Goal: Task Accomplishment & Management: Use online tool/utility

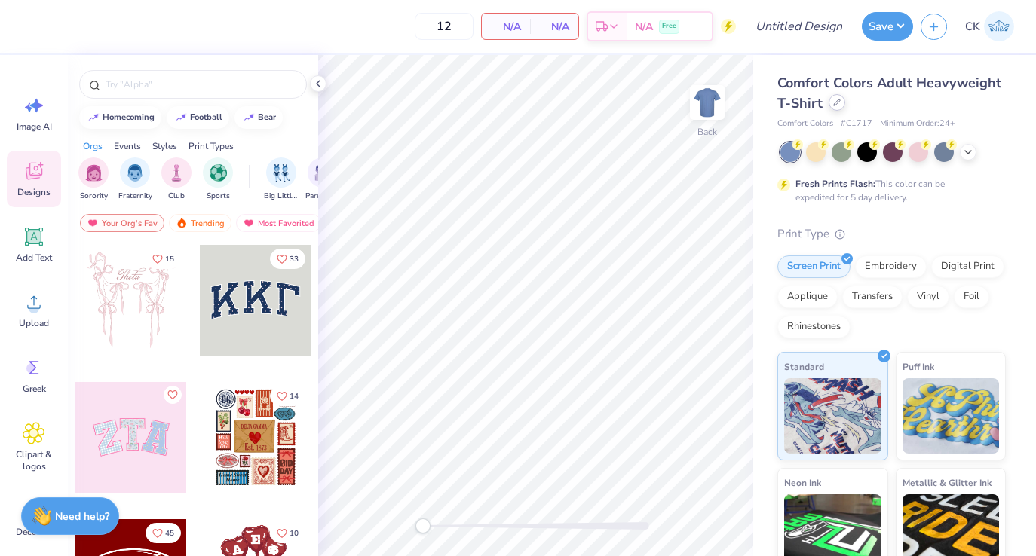
click at [832, 96] on div at bounding box center [836, 102] width 17 height 17
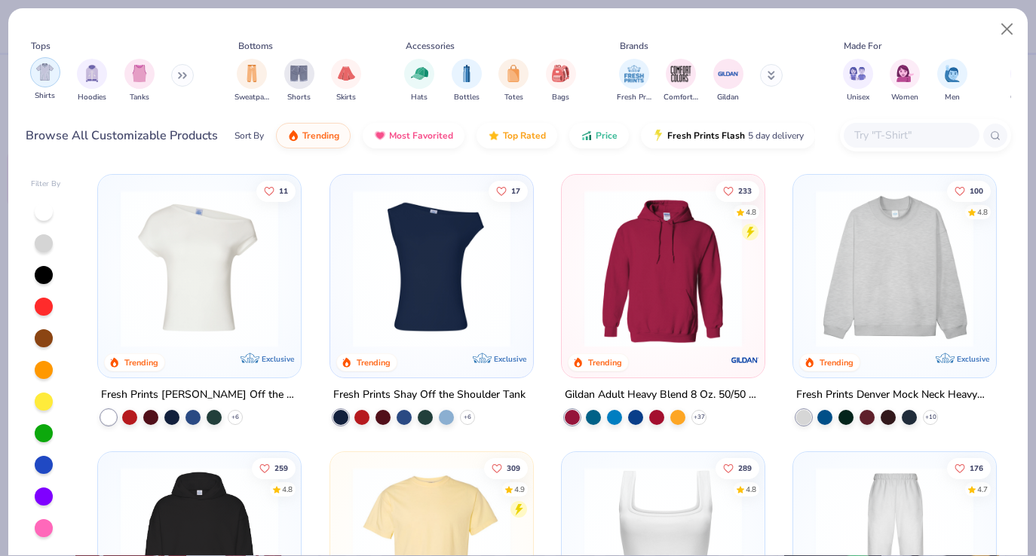
click at [47, 77] on img "filter for Shirts" at bounding box center [44, 71] width 17 height 17
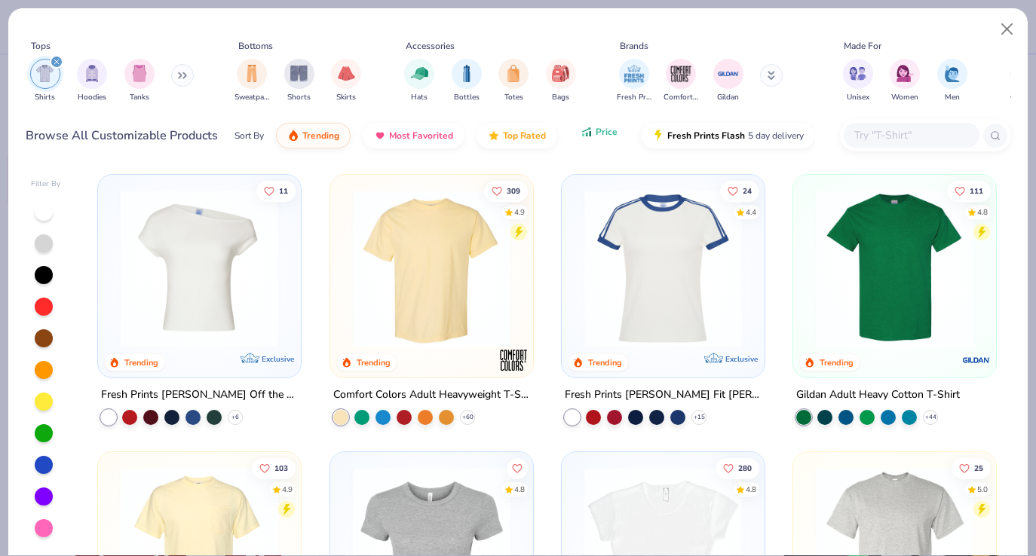
click at [592, 138] on button "Price" at bounding box center [599, 132] width 60 height 26
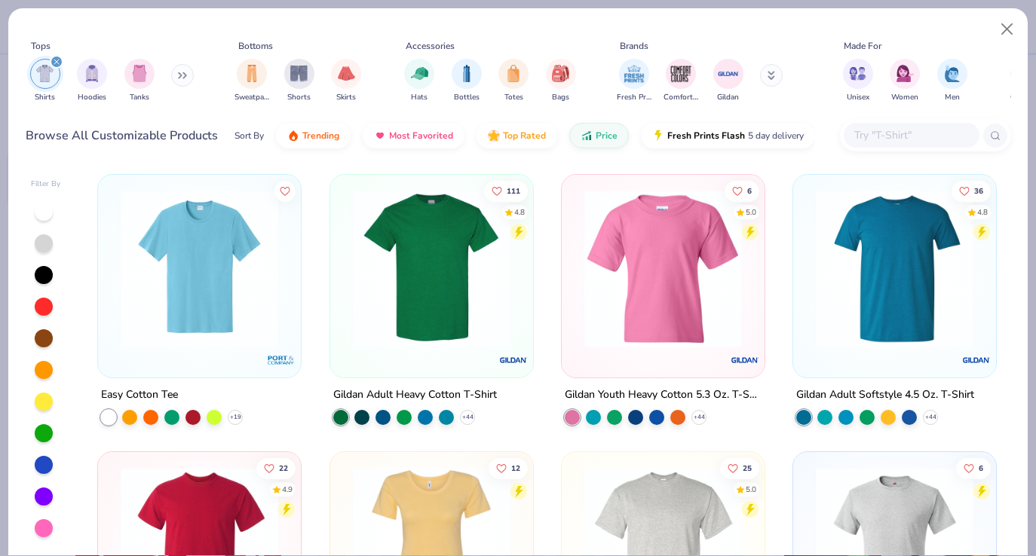
click at [235, 302] on img at bounding box center [199, 269] width 173 height 158
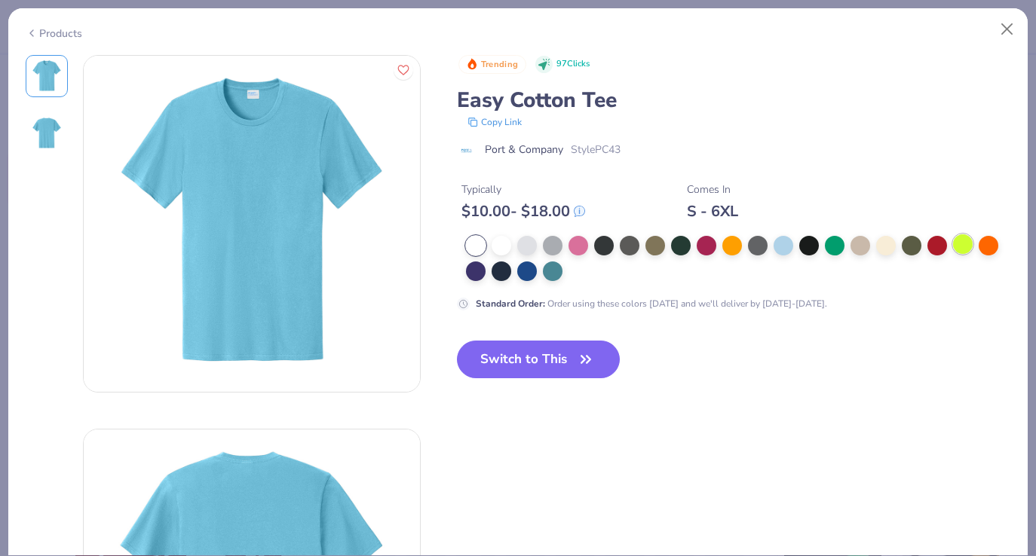
click at [962, 246] on div at bounding box center [963, 244] width 20 height 20
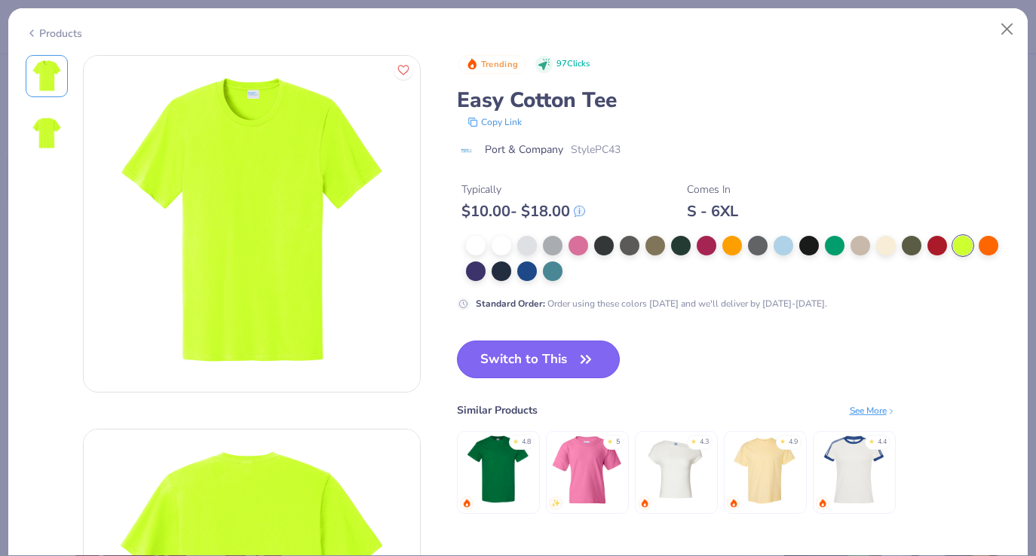
click at [561, 363] on button "Switch to This" at bounding box center [539, 360] width 164 height 38
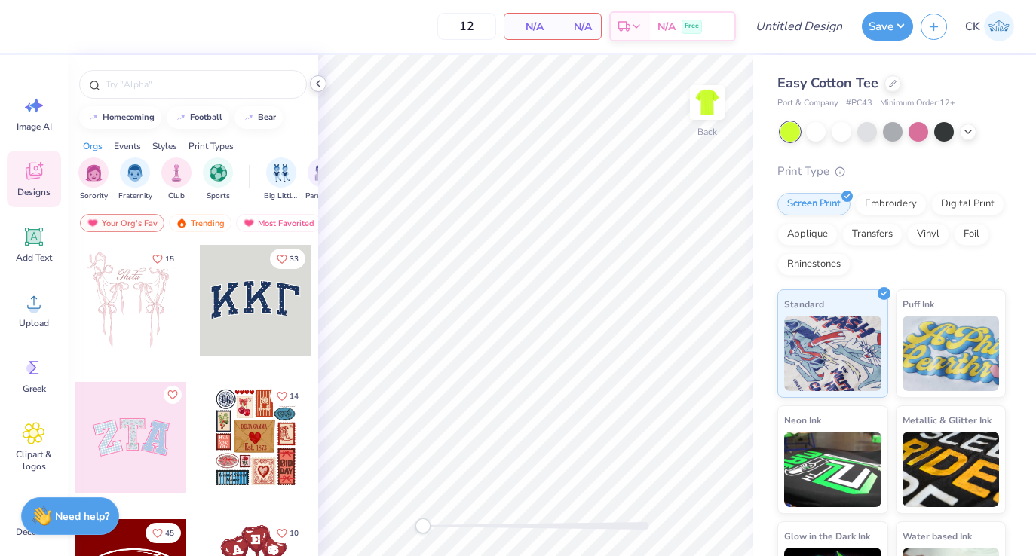
click at [314, 87] on icon at bounding box center [318, 84] width 12 height 12
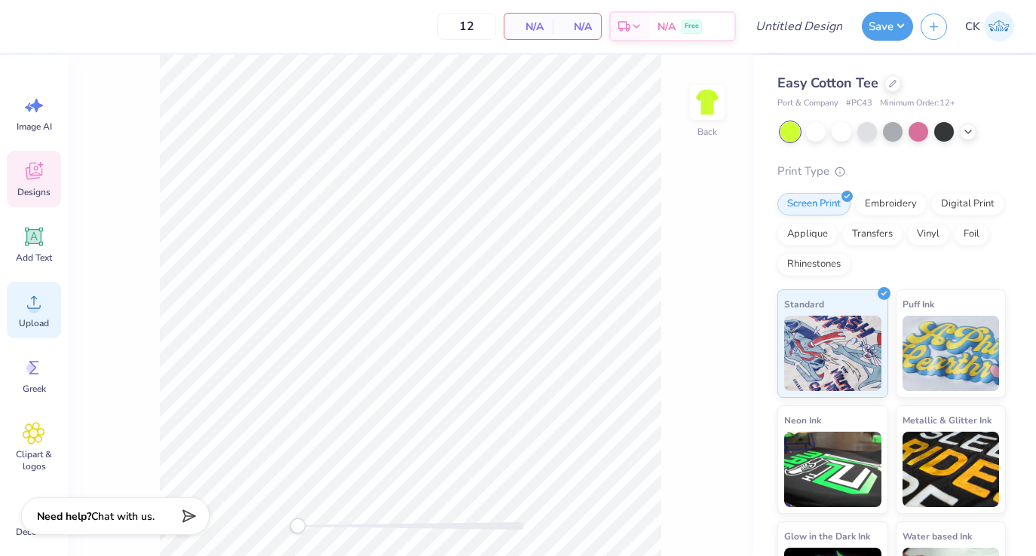
click at [38, 282] on div "Upload" at bounding box center [34, 310] width 54 height 57
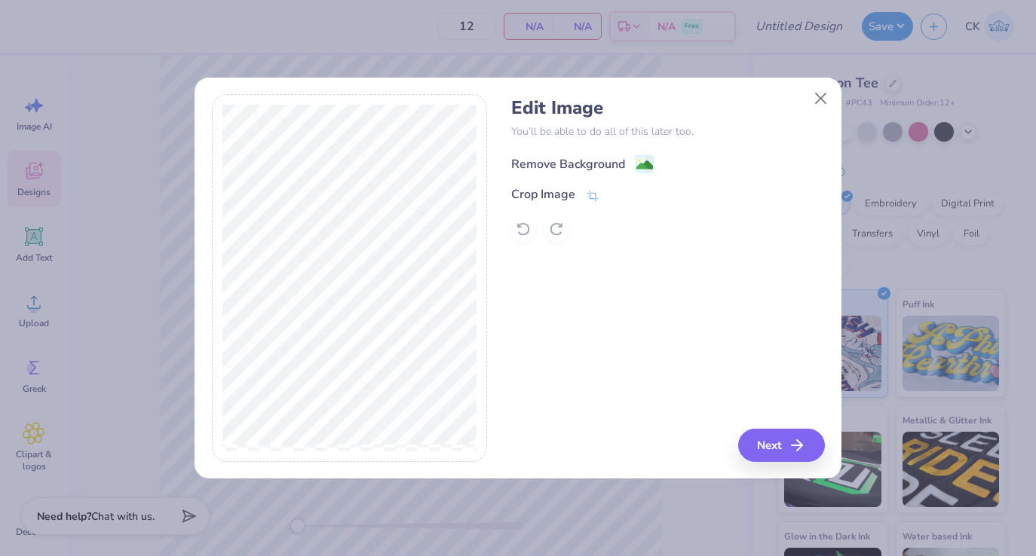
click at [574, 164] on div "Remove Background" at bounding box center [568, 164] width 114 height 18
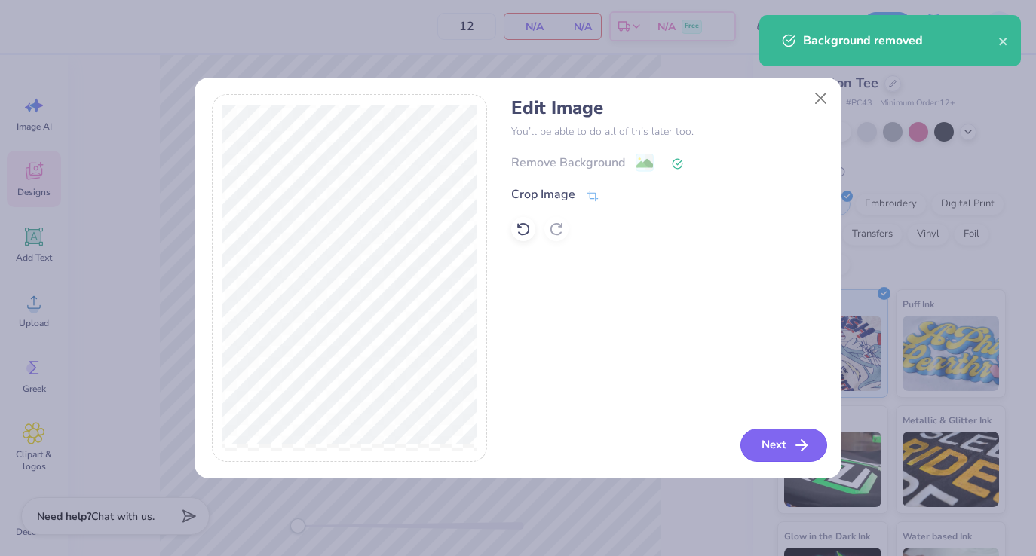
click at [765, 451] on button "Next" at bounding box center [783, 445] width 87 height 33
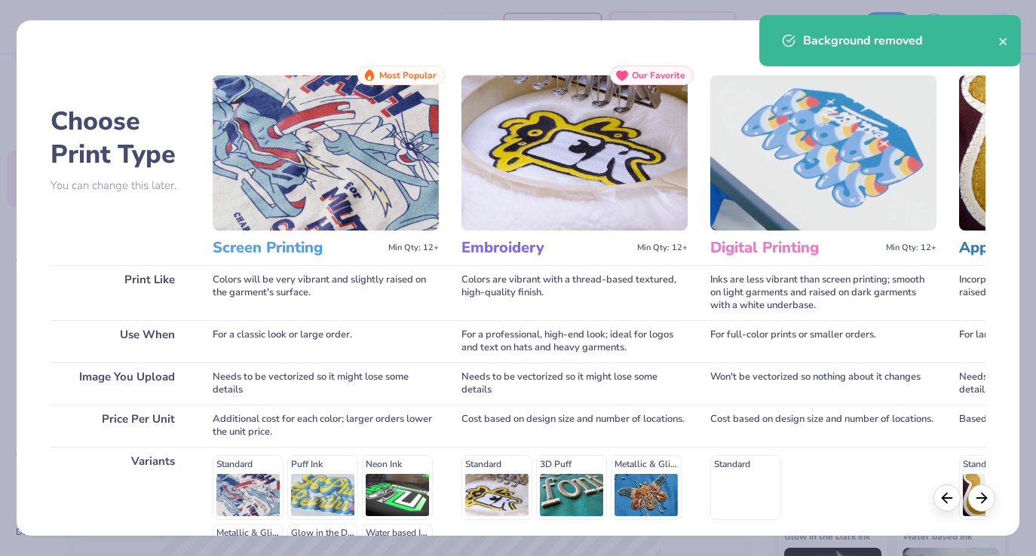
scroll to position [195, 0]
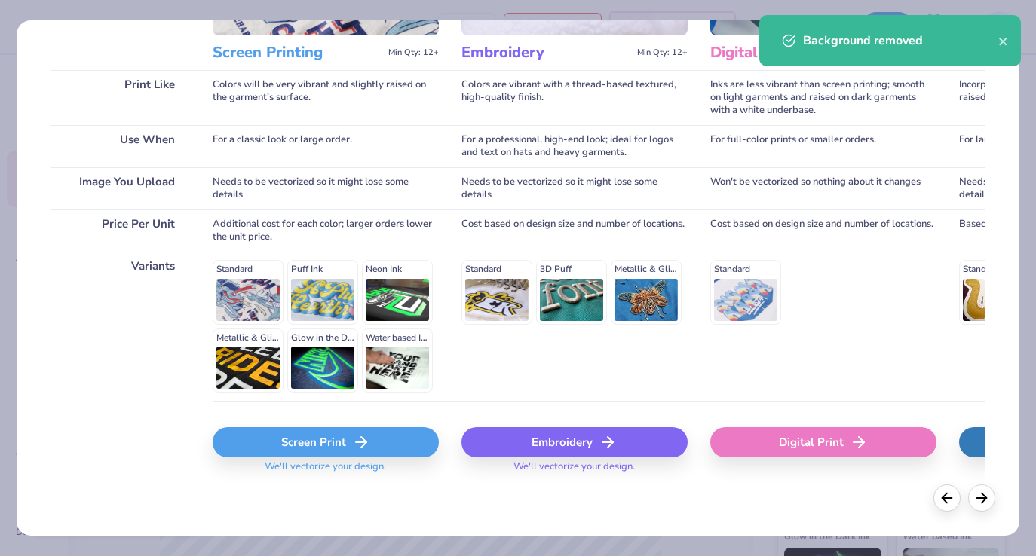
click at [363, 451] on div "Screen Print" at bounding box center [326, 442] width 226 height 30
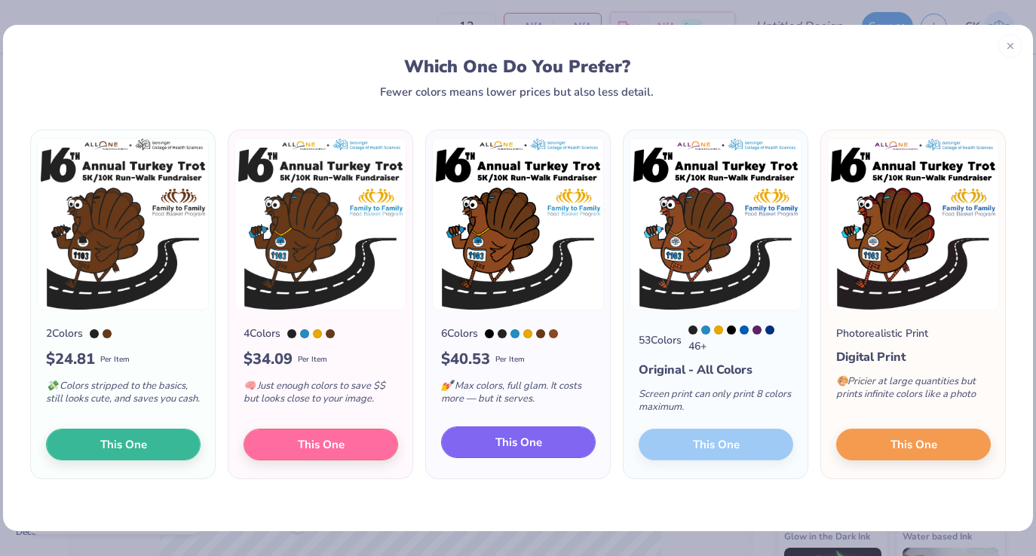
click at [521, 454] on button "This One" at bounding box center [518, 443] width 155 height 32
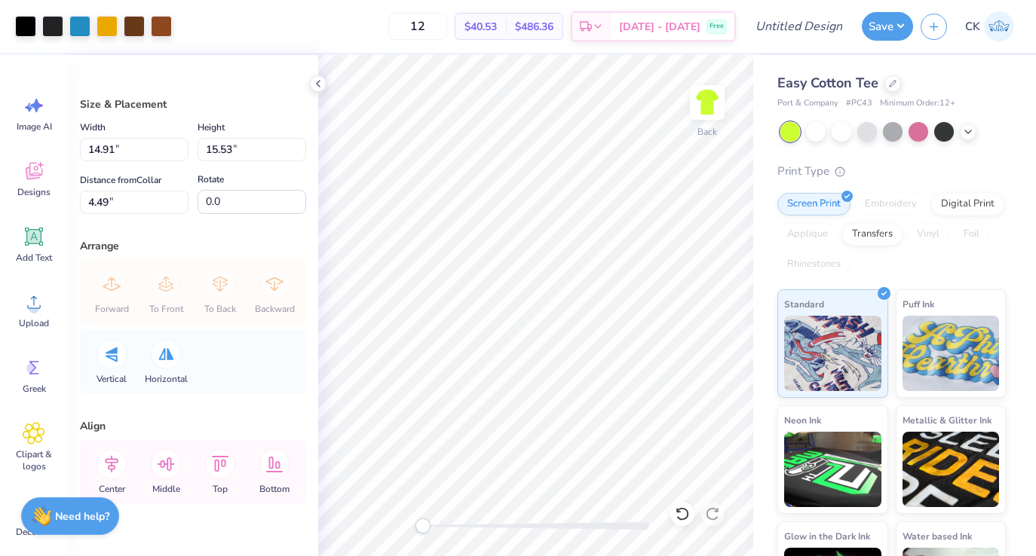
type input "14.60"
type input "15.20"
type input "4.82"
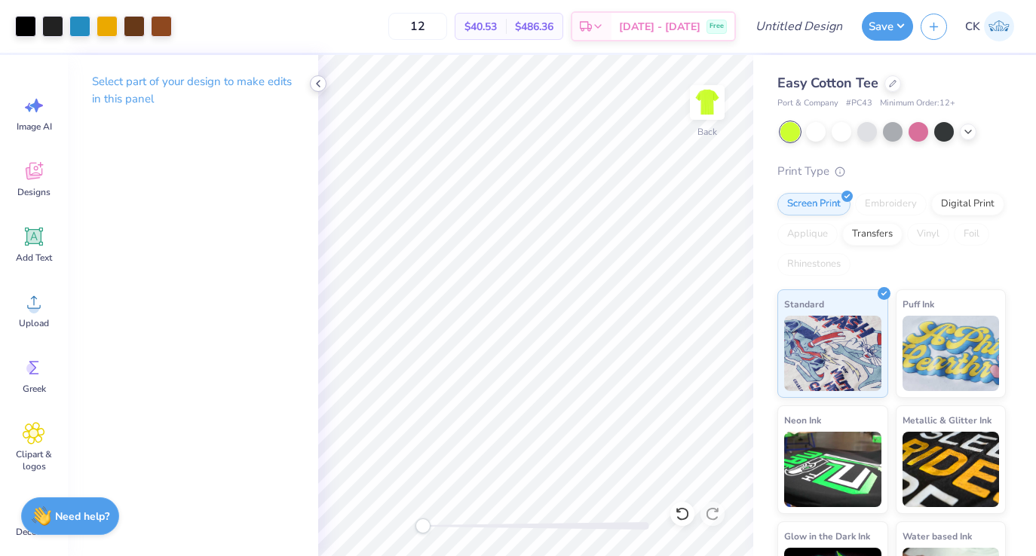
click at [323, 82] on icon at bounding box center [318, 84] width 12 height 12
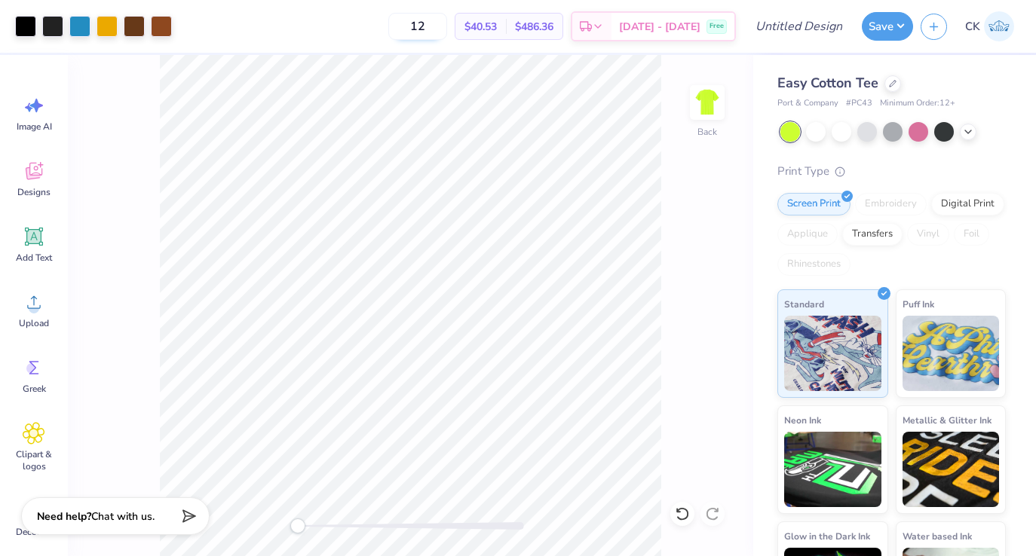
click at [447, 26] on input "12" at bounding box center [417, 26] width 59 height 27
type input "100"
click at [358, 24] on div "100 $11.95 Per Item $1,195.00 Total Est. Delivery [DATE] - [DATE] Free" at bounding box center [457, 26] width 556 height 53
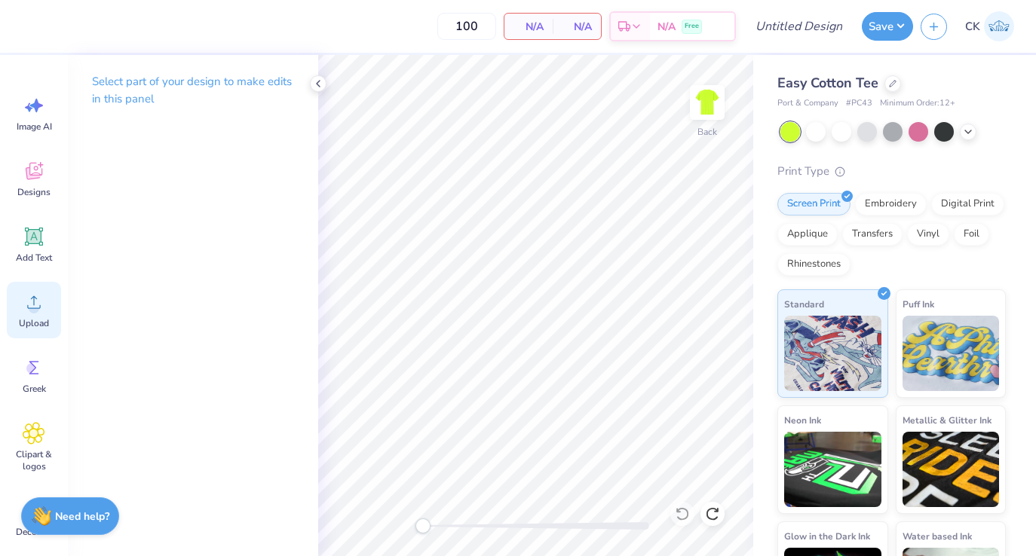
click at [35, 302] on icon at bounding box center [34, 302] width 23 height 23
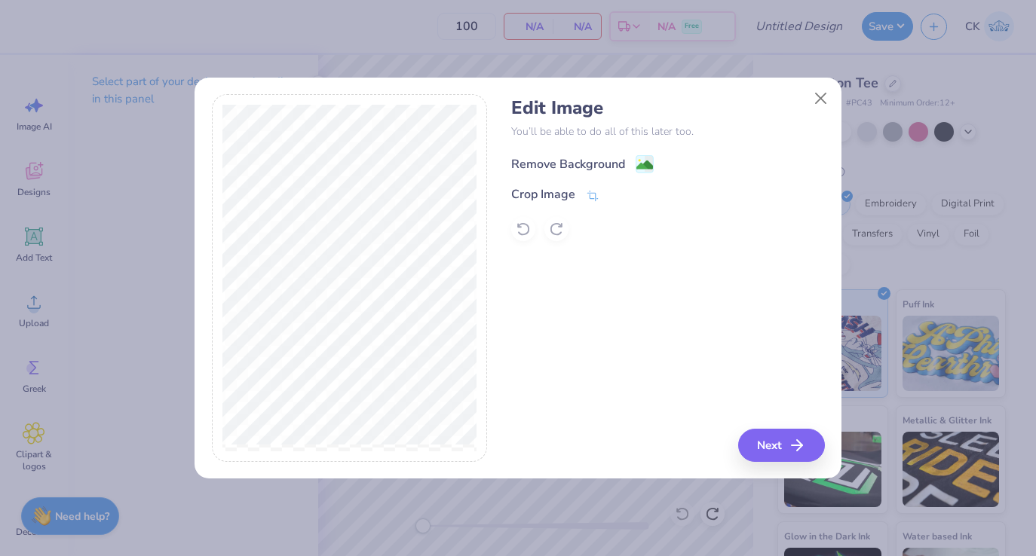
click at [598, 167] on div "Remove Background" at bounding box center [568, 164] width 114 height 18
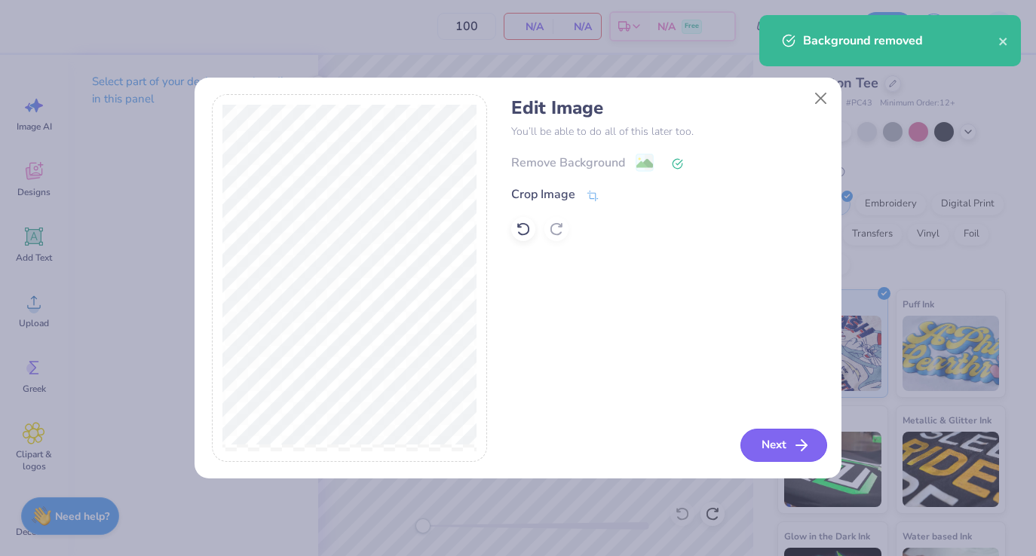
click at [806, 451] on icon "button" at bounding box center [801, 445] width 18 height 18
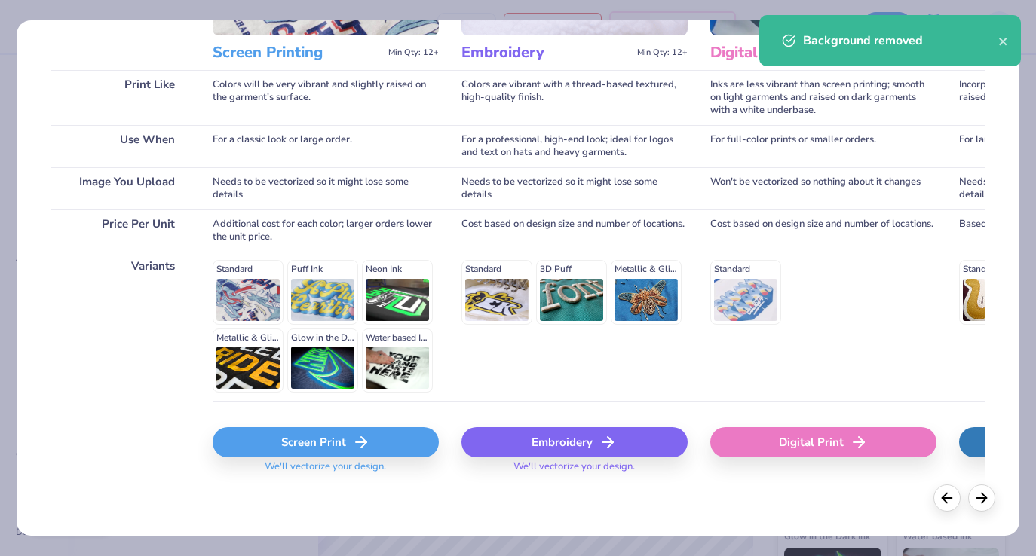
click at [352, 426] on div "Screen Print We'll vectorize your design." at bounding box center [326, 446] width 226 height 90
click at [352, 444] on icon at bounding box center [361, 442] width 18 height 18
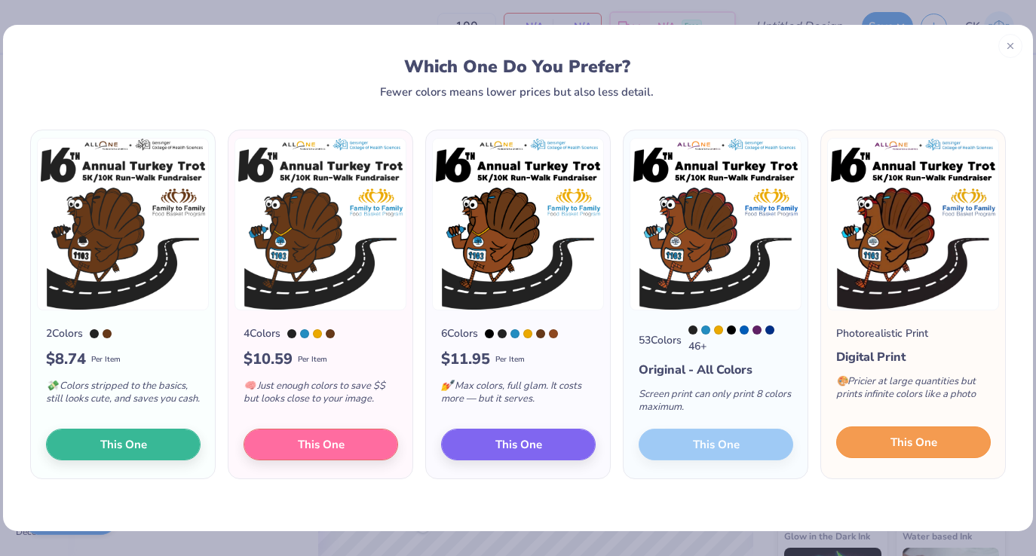
click at [887, 451] on button "This One" at bounding box center [913, 443] width 155 height 32
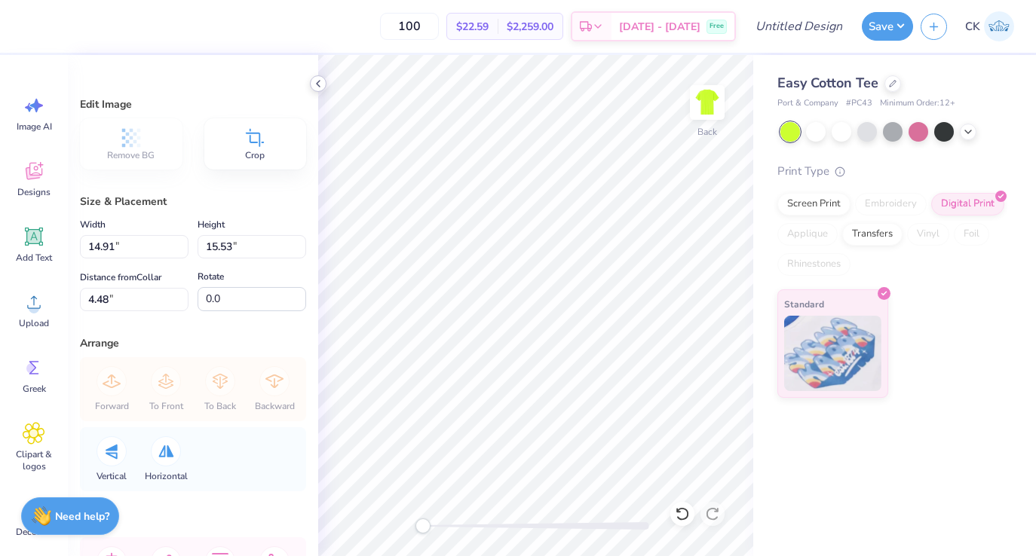
click at [311, 81] on div at bounding box center [318, 83] width 17 height 17
type input "14.04"
type input "14.62"
click at [317, 81] on icon at bounding box center [318, 84] width 12 height 12
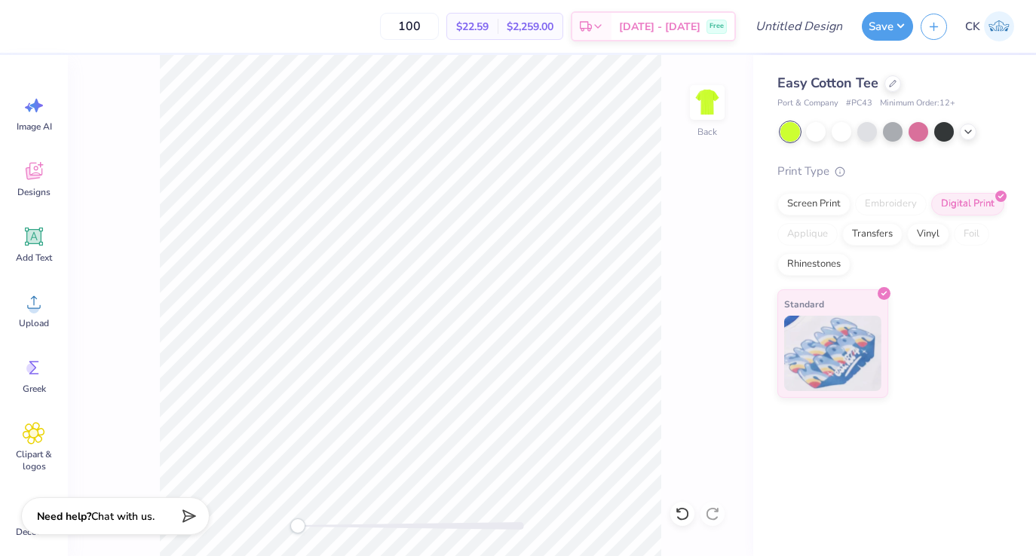
type input "1.96"
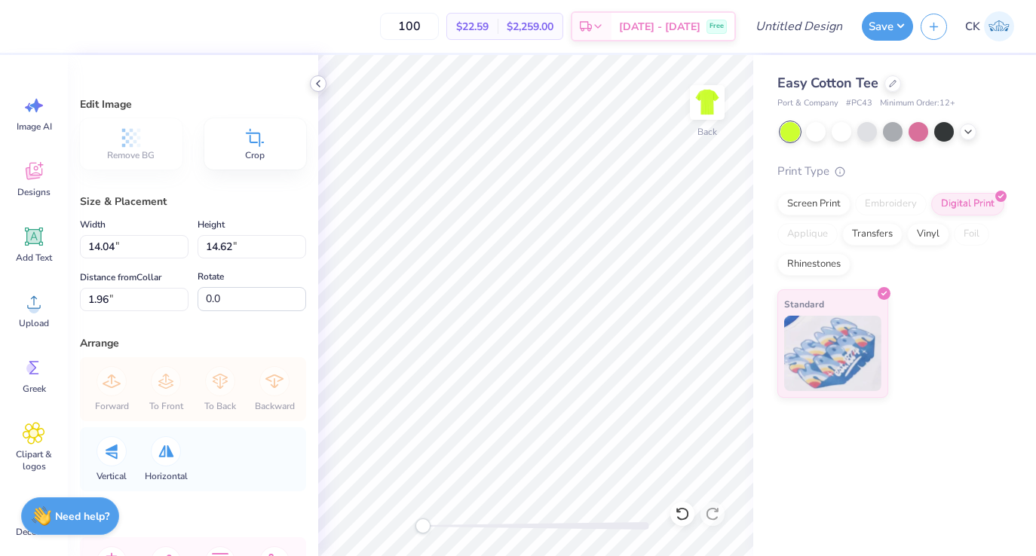
type input "13.33"
type input "13.88"
click at [314, 93] on div "Edit Image Remove BG Crop Size & Placement Width 13.33 Height 13.88 Distance 2.…" at bounding box center [193, 305] width 250 height 501
click at [312, 81] on icon at bounding box center [318, 84] width 12 height 12
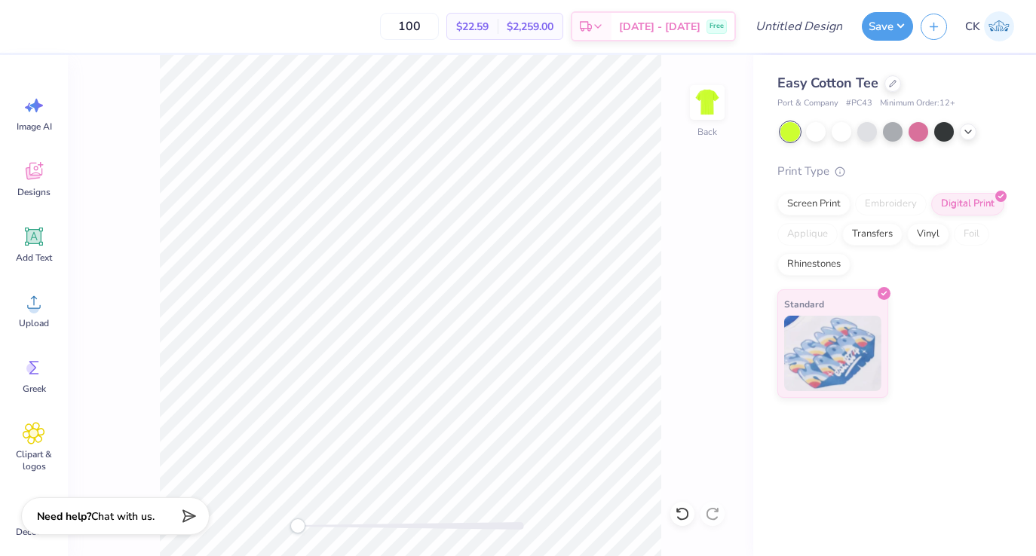
type input "3.00"
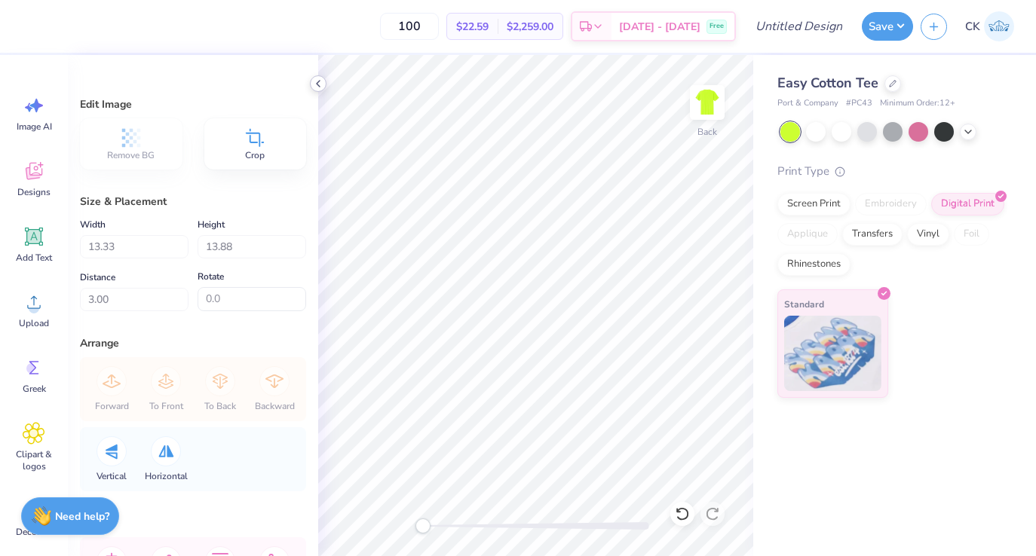
click at [321, 84] on icon at bounding box center [318, 84] width 12 height 12
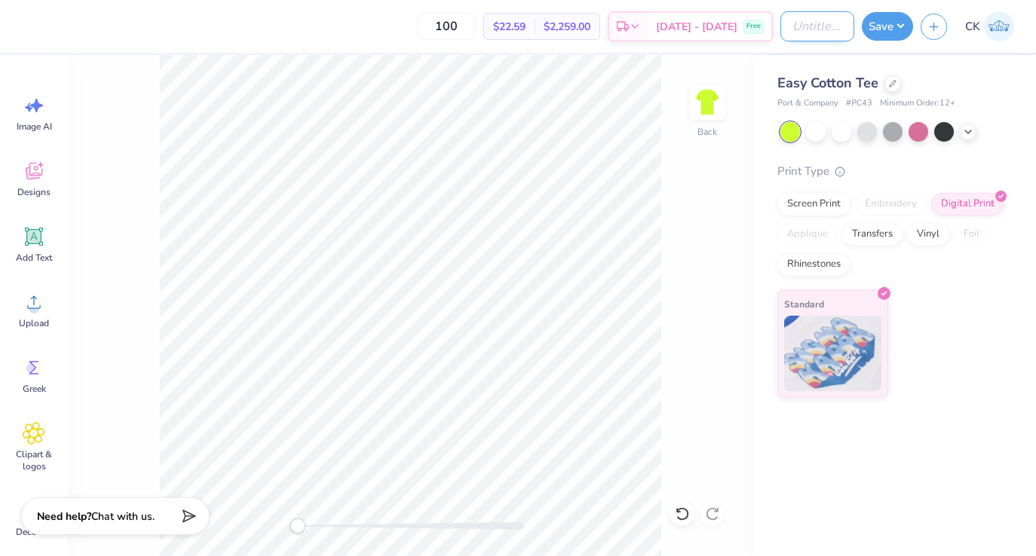
click at [780, 35] on input "Design Title" at bounding box center [817, 26] width 74 height 30
type input "GCSOM Tee Neon"
click at [879, 26] on button "Save" at bounding box center [886, 24] width 51 height 29
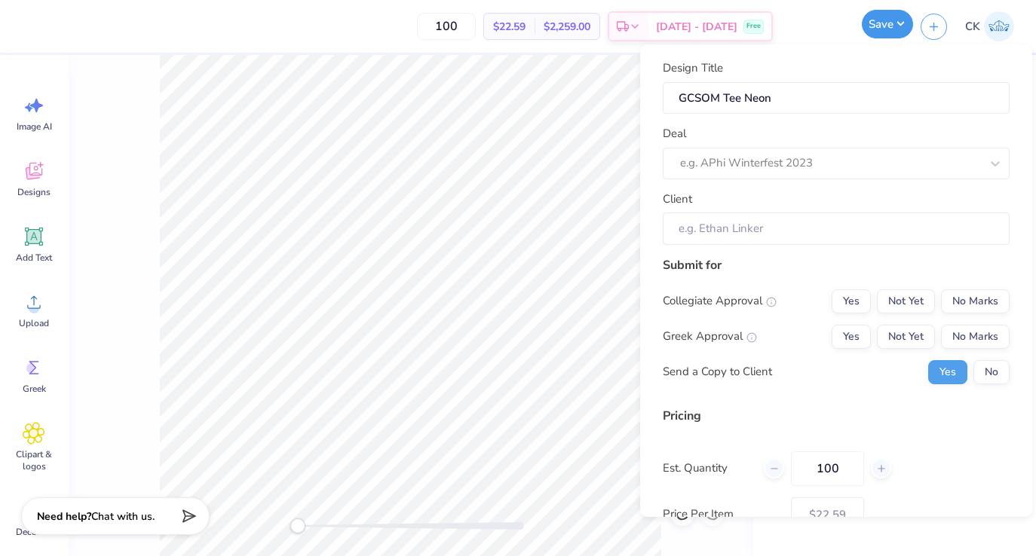
scroll to position [0, 0]
click at [832, 145] on div "Deal e.g. APhi Winterfest 2023" at bounding box center [836, 152] width 347 height 54
click at [823, 155] on div at bounding box center [815, 163] width 270 height 20
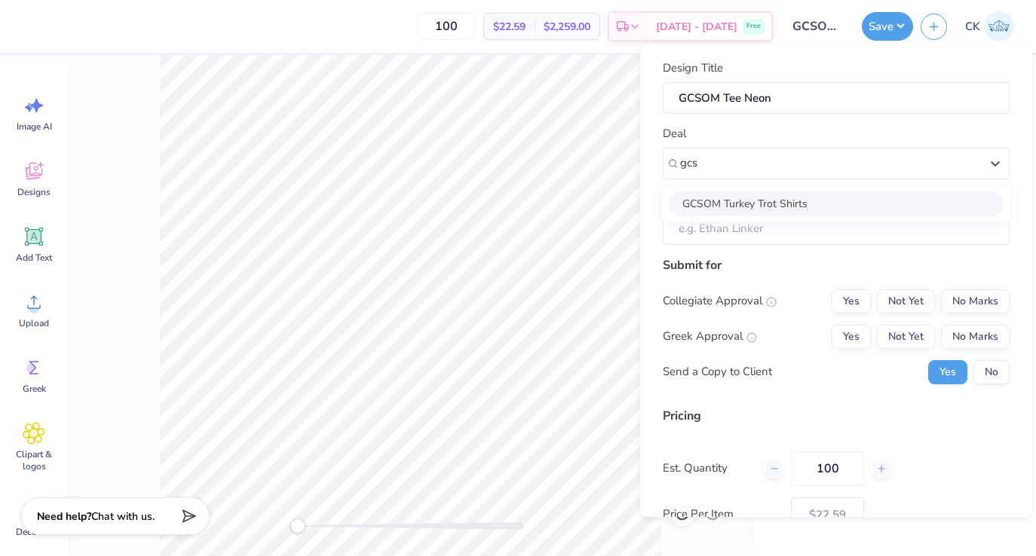
click at [805, 202] on div "GCSOM Turkey Trot Shirts" at bounding box center [836, 203] width 335 height 25
type input "gcs"
type input "[PERSON_NAME]"
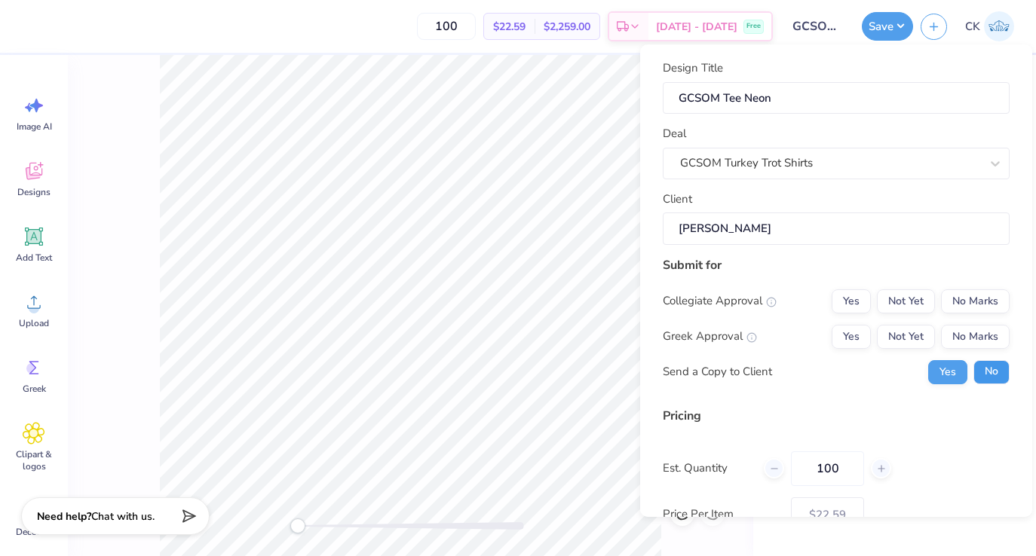
click at [984, 370] on button "No" at bounding box center [991, 372] width 36 height 24
click at [987, 339] on button "No Marks" at bounding box center [975, 337] width 69 height 24
click at [979, 295] on button "No Marks" at bounding box center [975, 301] width 69 height 24
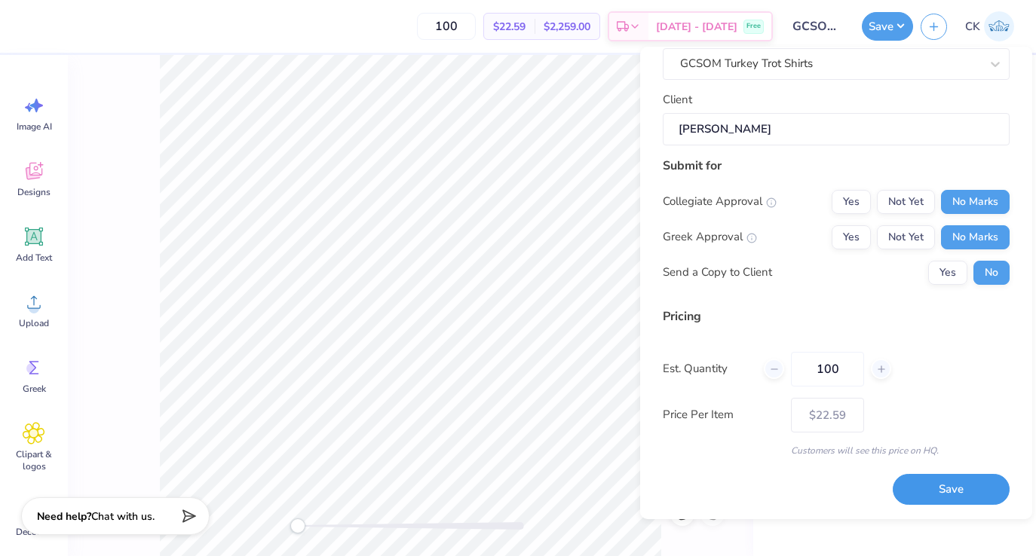
click at [945, 487] on button "Save" at bounding box center [950, 489] width 117 height 31
type input "$22.59"
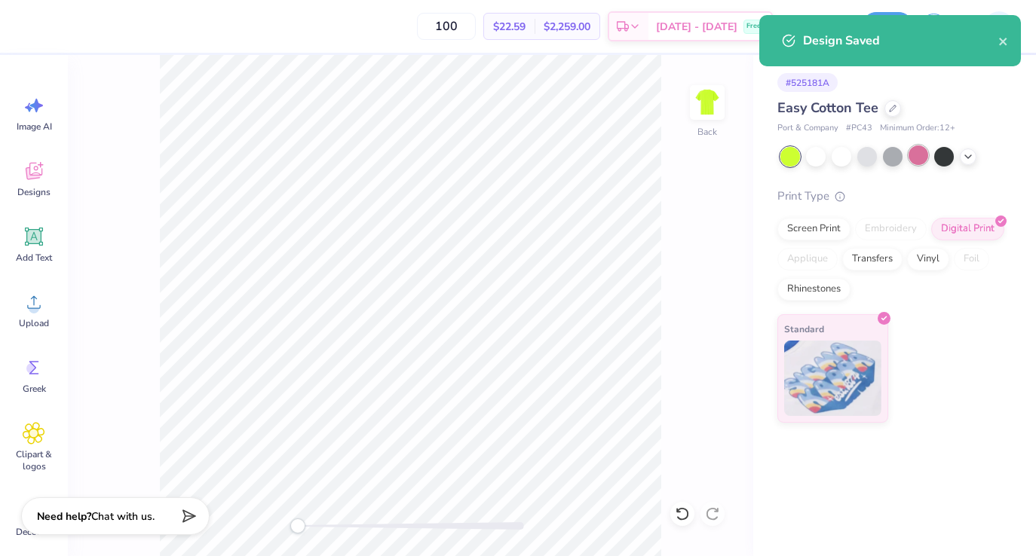
click at [917, 153] on div at bounding box center [918, 155] width 20 height 20
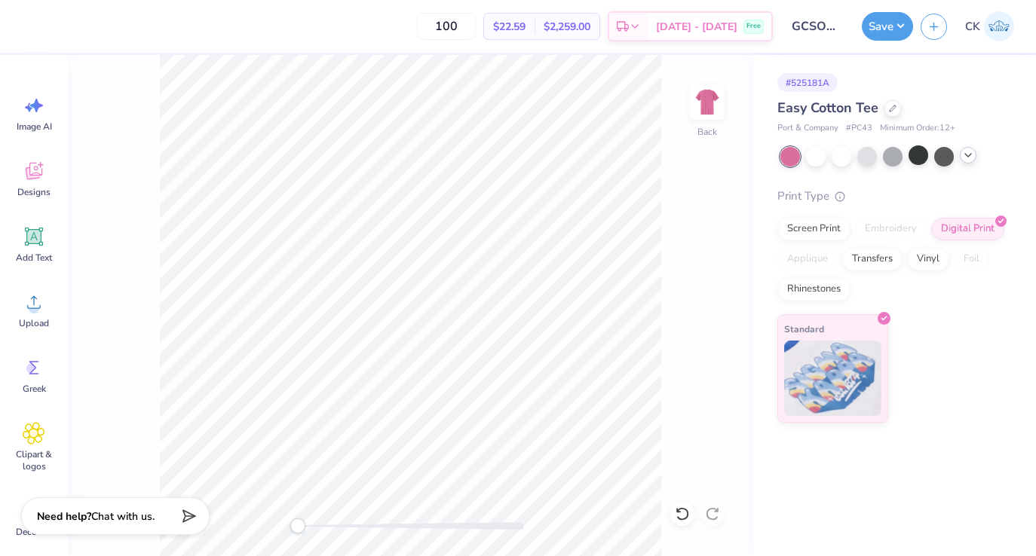
click at [975, 157] on div at bounding box center [967, 155] width 17 height 17
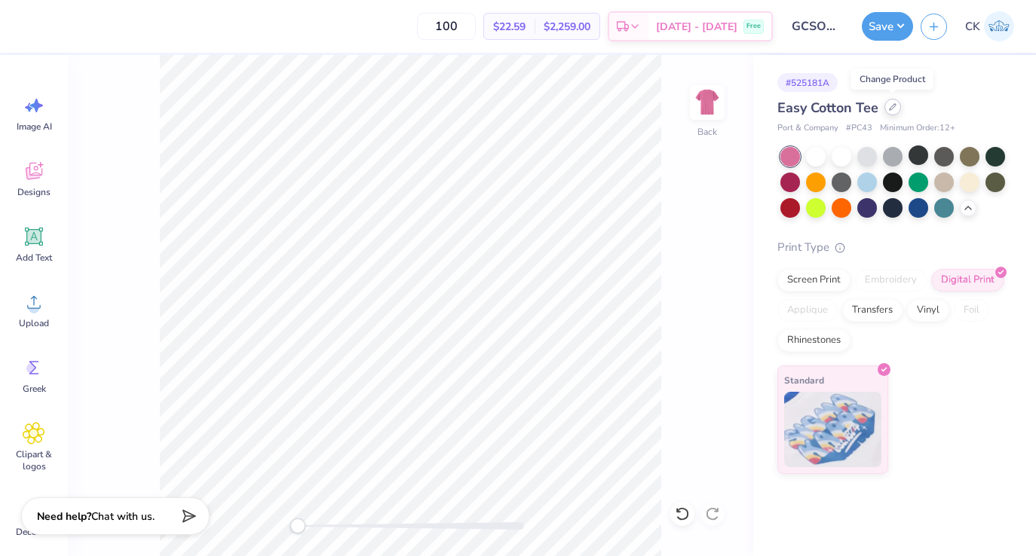
click at [893, 109] on icon at bounding box center [893, 107] width 8 height 8
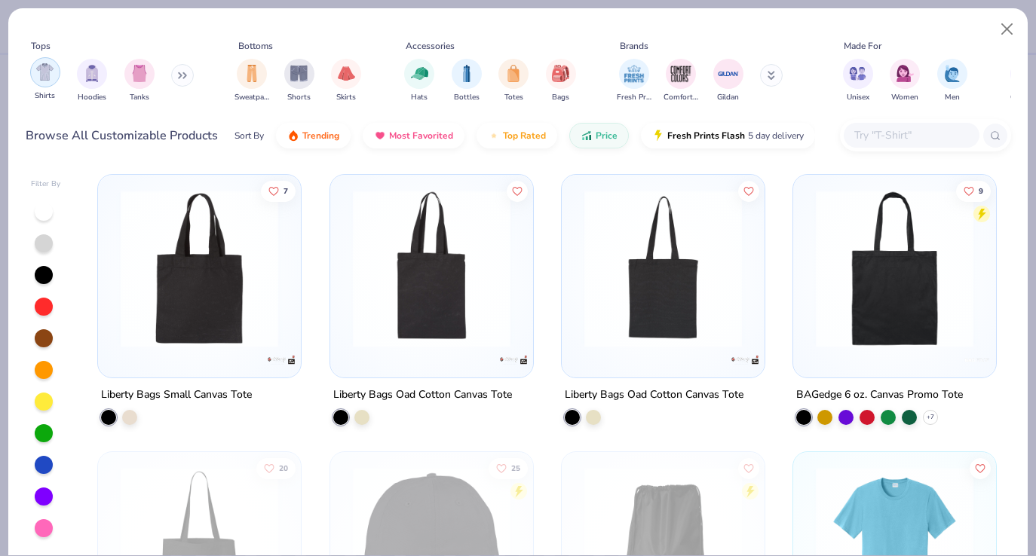
click at [39, 73] on img "filter for Shirts" at bounding box center [44, 71] width 17 height 17
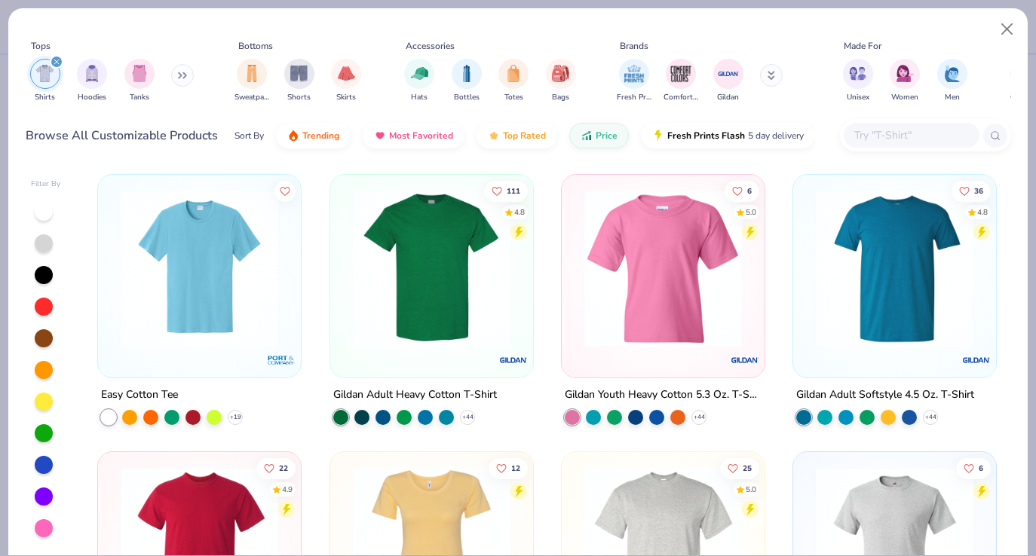
click at [417, 282] on img at bounding box center [431, 269] width 173 height 158
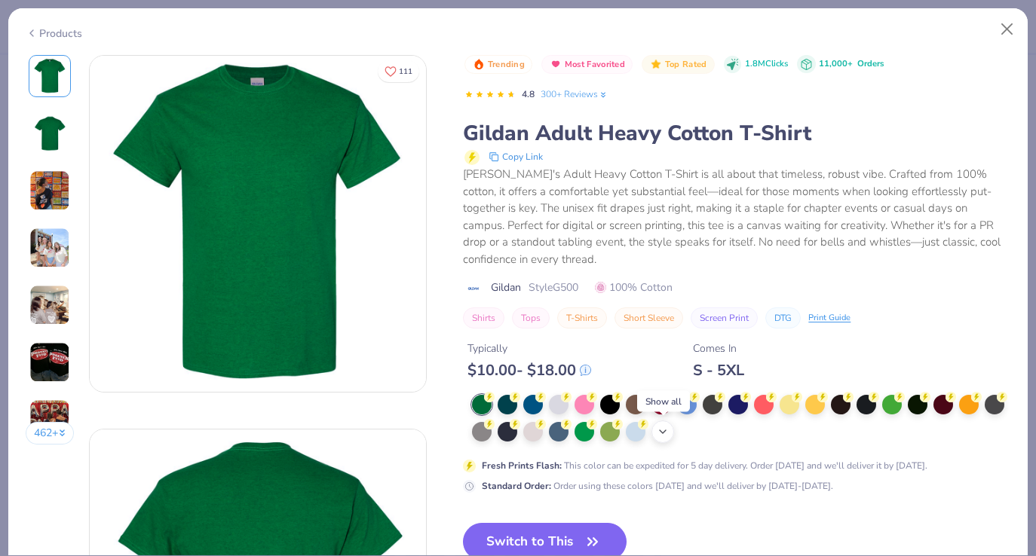
click at [660, 427] on icon at bounding box center [662, 432] width 12 height 12
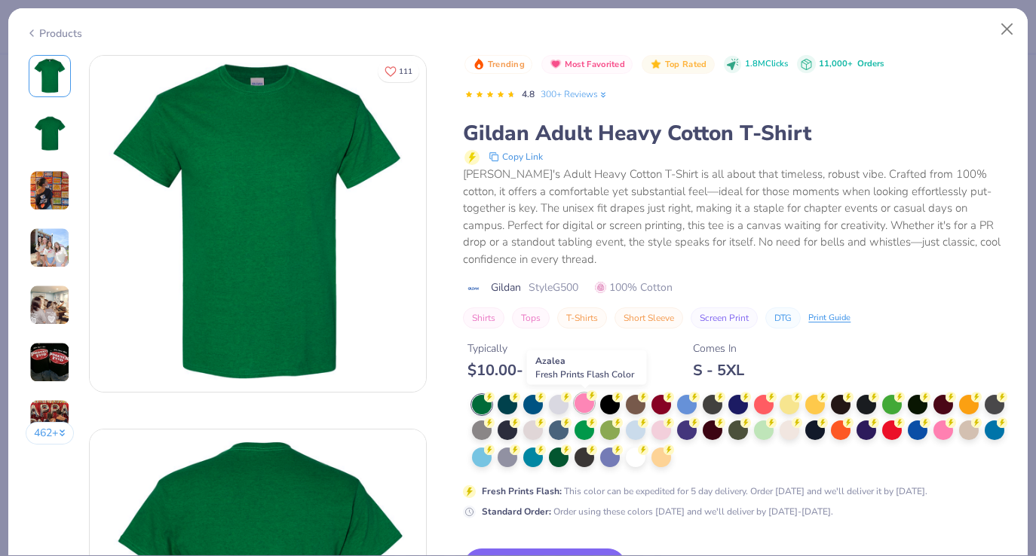
click at [587, 407] on div at bounding box center [584, 403] width 20 height 20
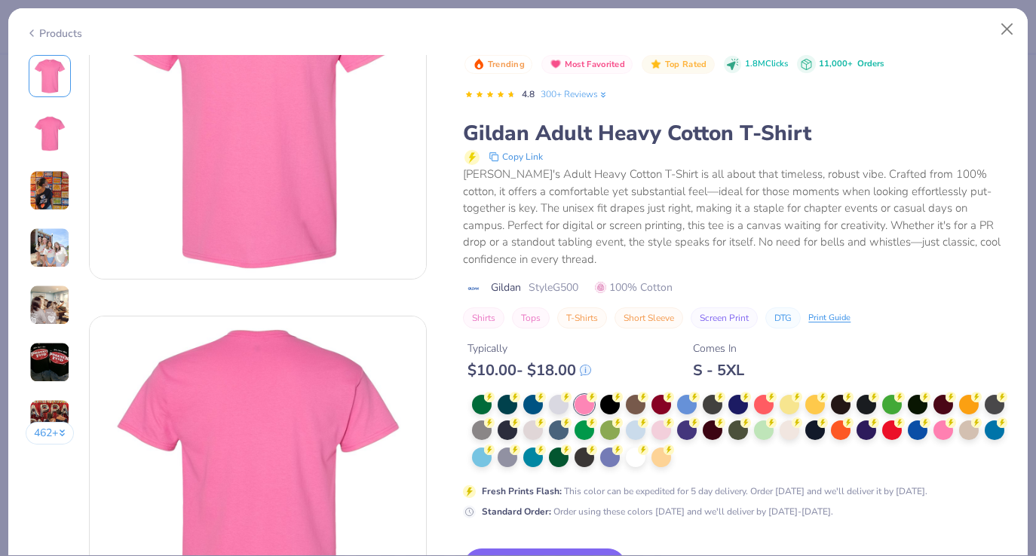
scroll to position [128, 0]
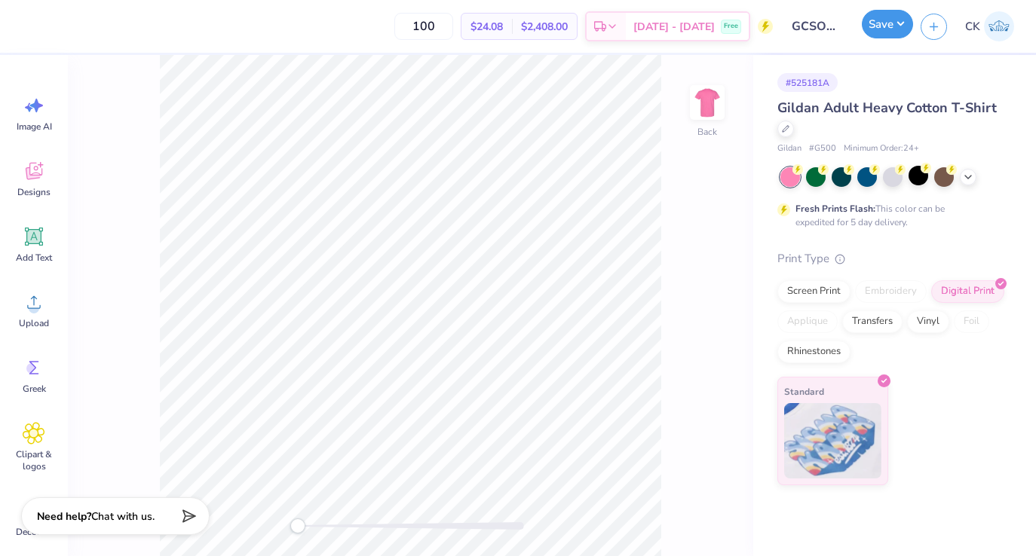
click at [888, 27] on button "Save" at bounding box center [886, 24] width 51 height 29
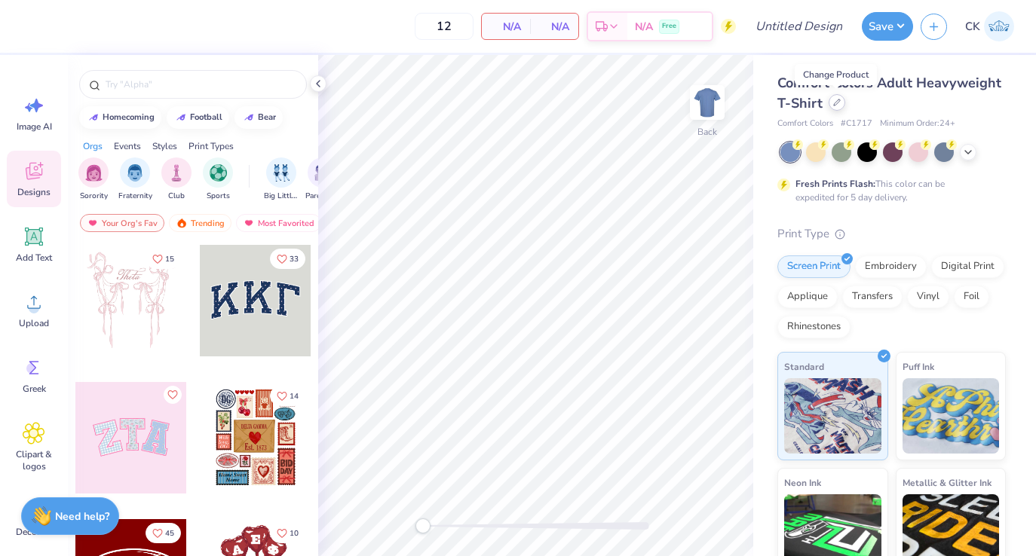
click at [838, 106] on icon at bounding box center [837, 103] width 8 height 8
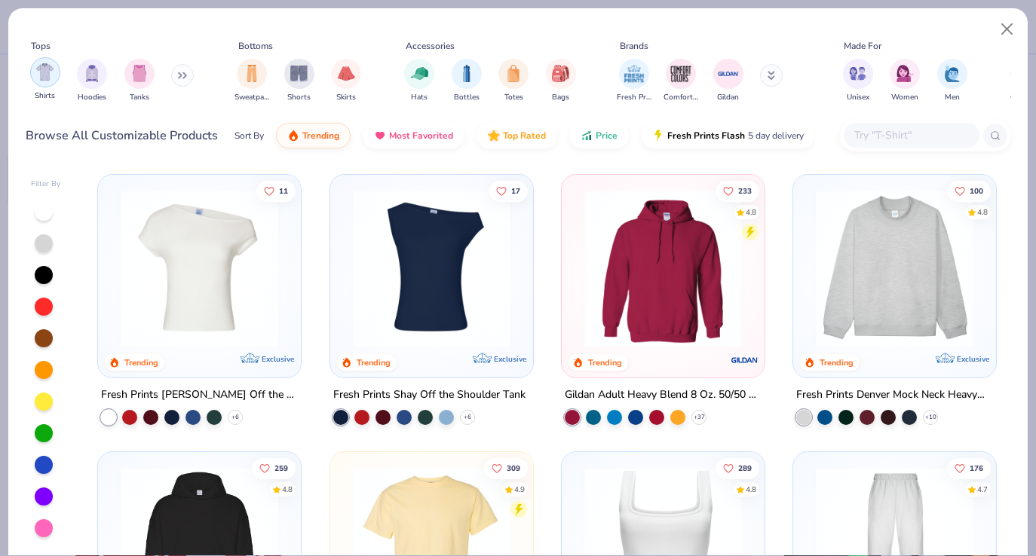
click at [52, 80] on img "filter for Shirts" at bounding box center [44, 71] width 17 height 17
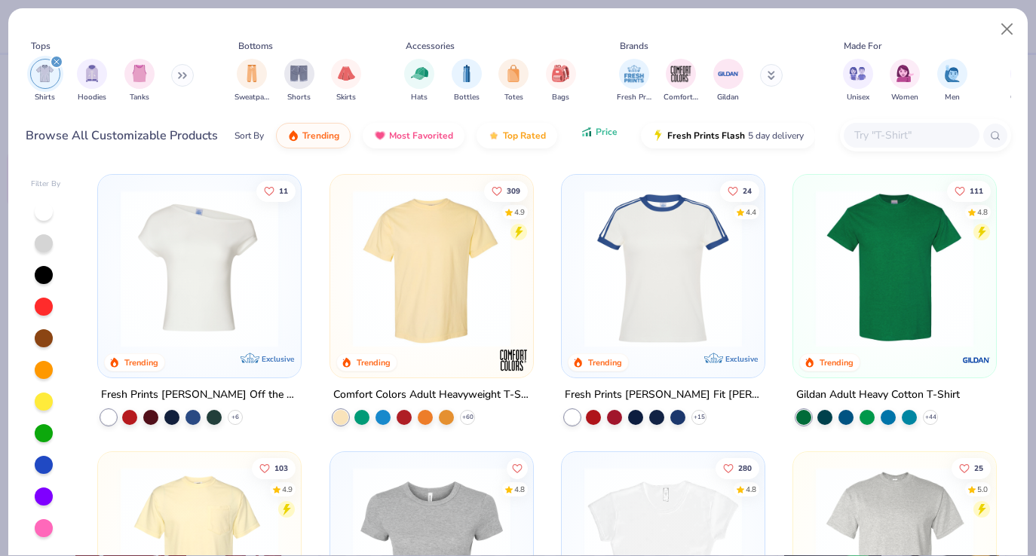
click at [595, 136] on span "Price" at bounding box center [606, 132] width 22 height 12
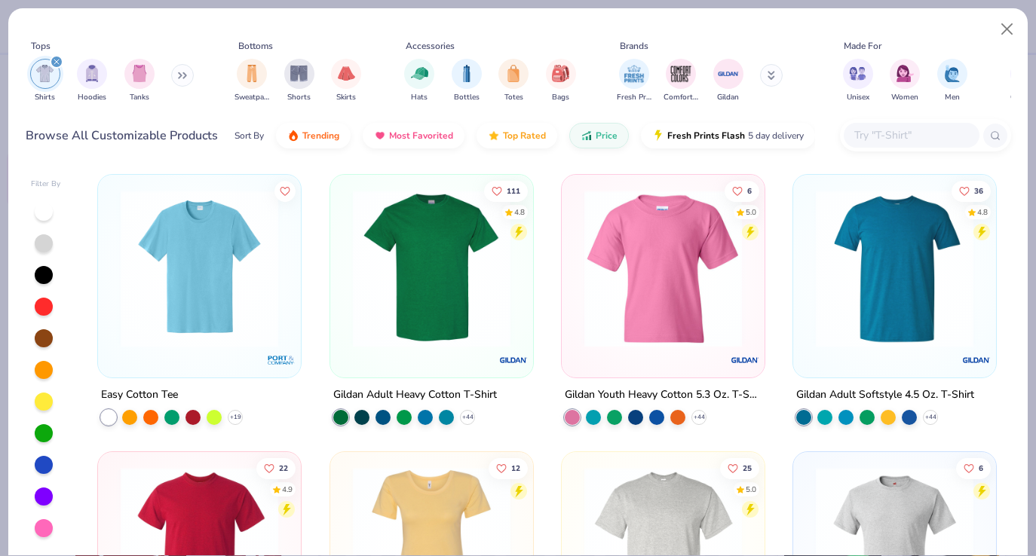
click at [443, 245] on img at bounding box center [431, 269] width 173 height 158
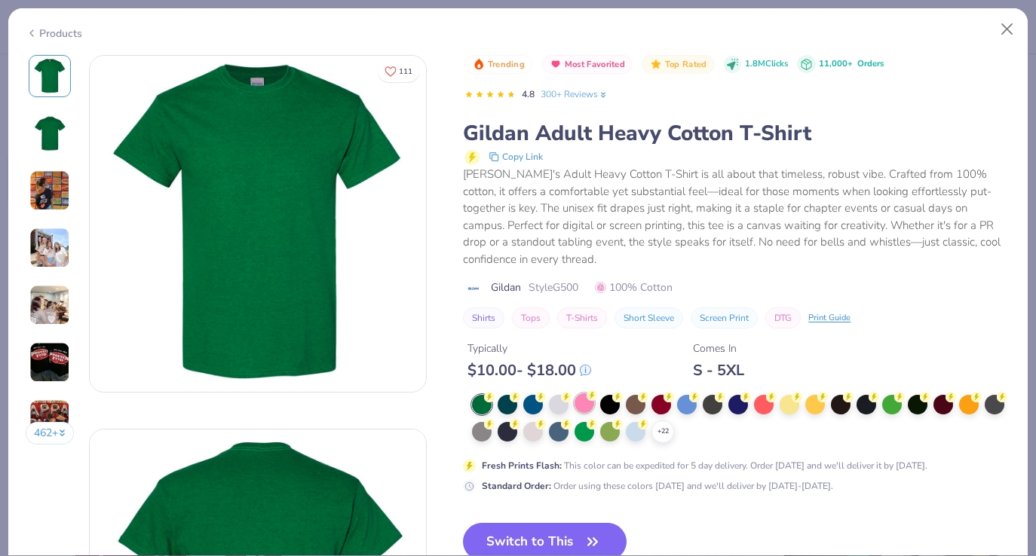
click at [575, 398] on div at bounding box center [584, 403] width 20 height 20
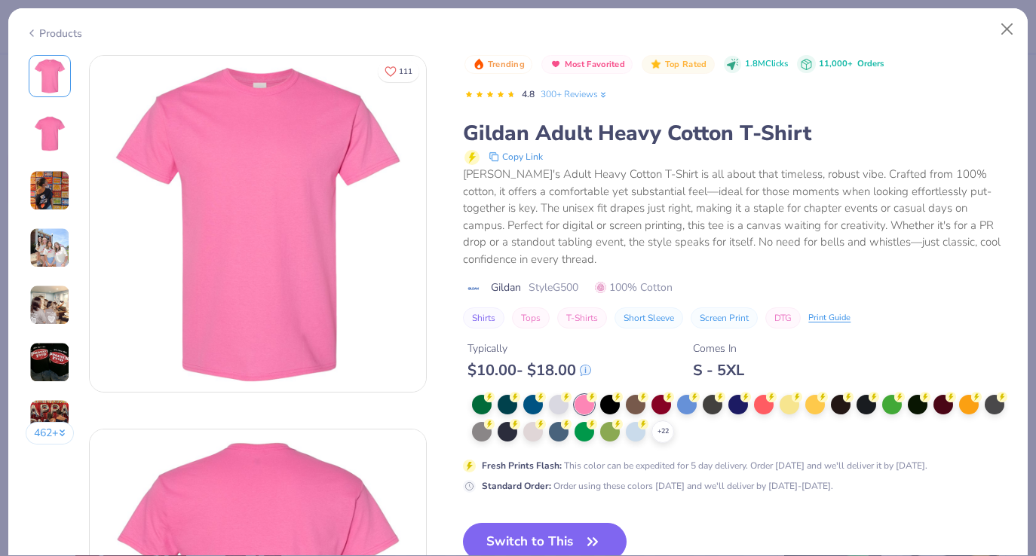
click at [548, 542] on button "Switch to This" at bounding box center [545, 542] width 164 height 38
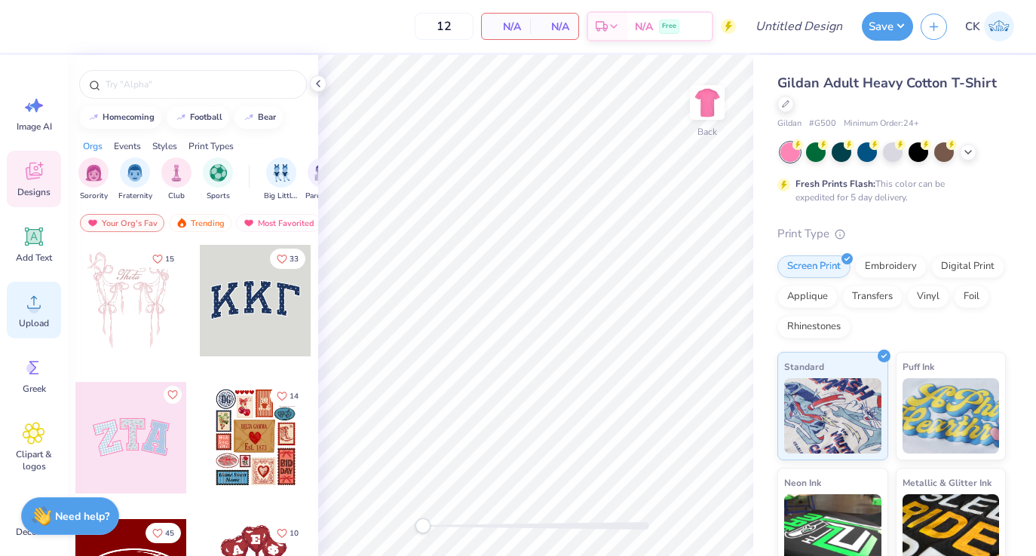
click at [38, 308] on icon at bounding box center [34, 302] width 14 height 13
click at [317, 83] on icon at bounding box center [318, 84] width 12 height 12
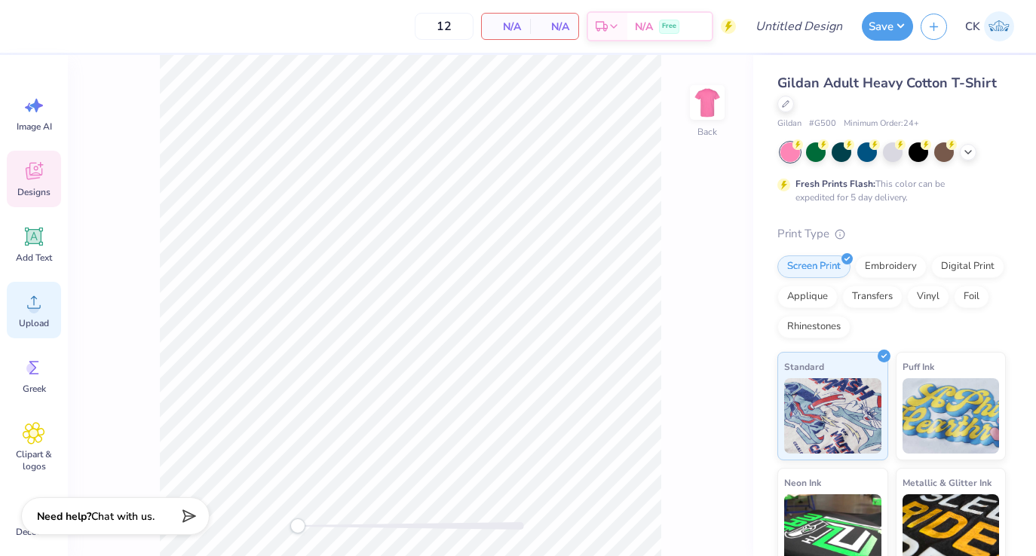
click at [19, 316] on div "Upload" at bounding box center [34, 310] width 54 height 57
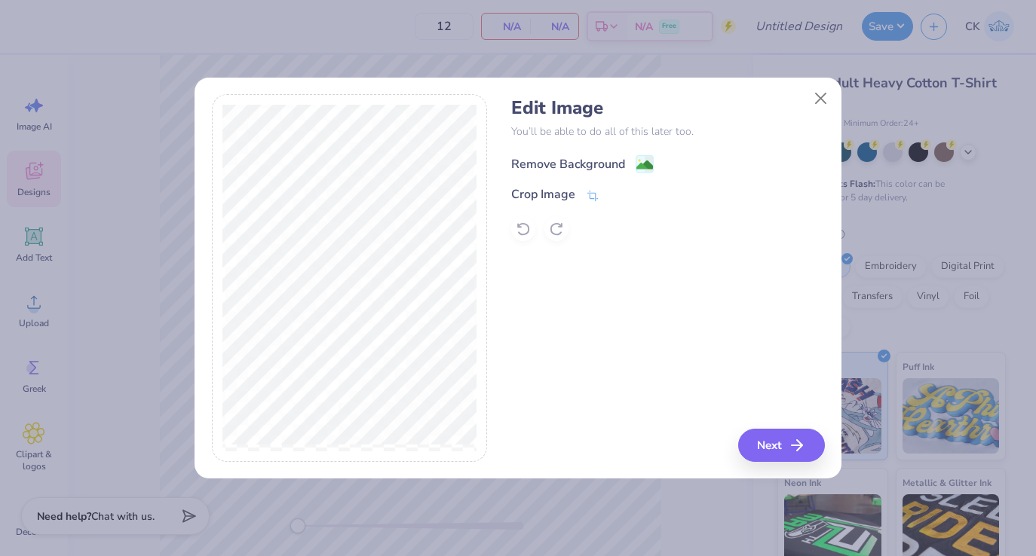
click at [549, 166] on div "Remove Background" at bounding box center [568, 164] width 114 height 18
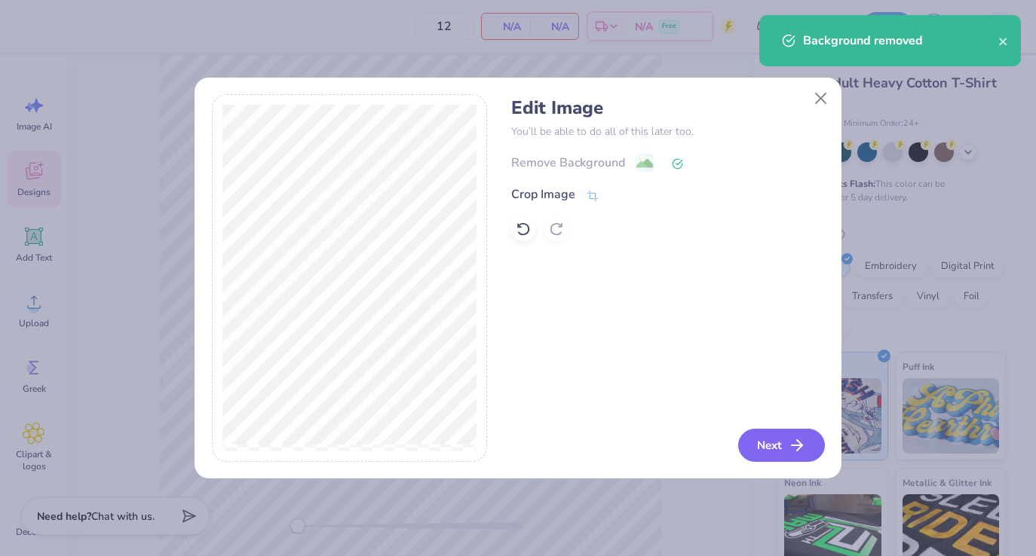
click at [794, 448] on icon "button" at bounding box center [797, 445] width 18 height 18
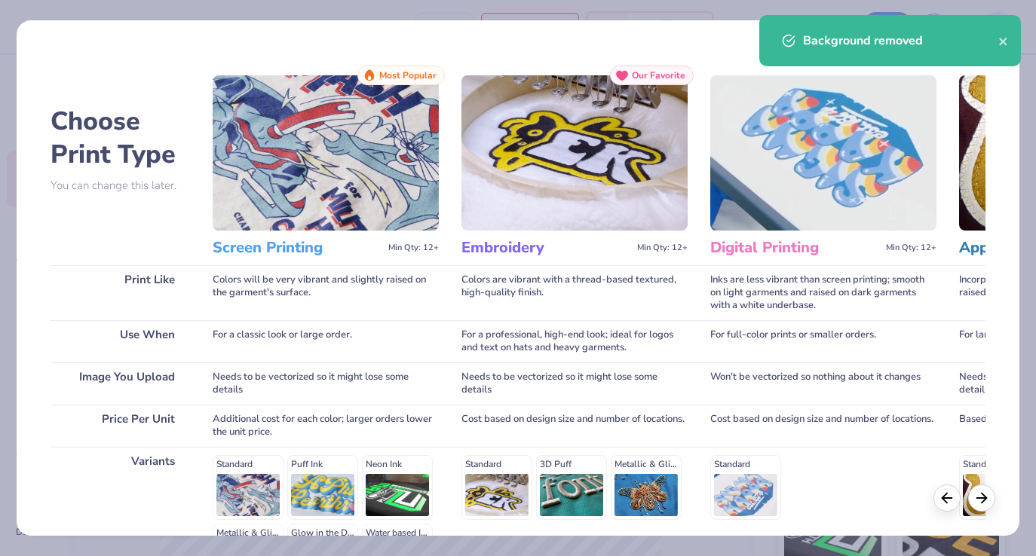
scroll to position [195, 0]
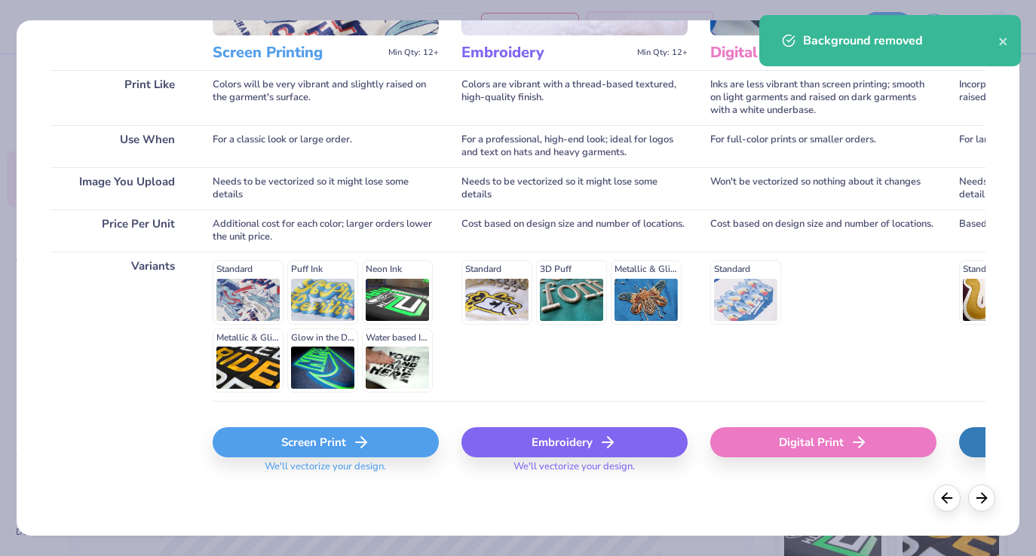
click at [308, 436] on div "Screen Print" at bounding box center [326, 442] width 226 height 30
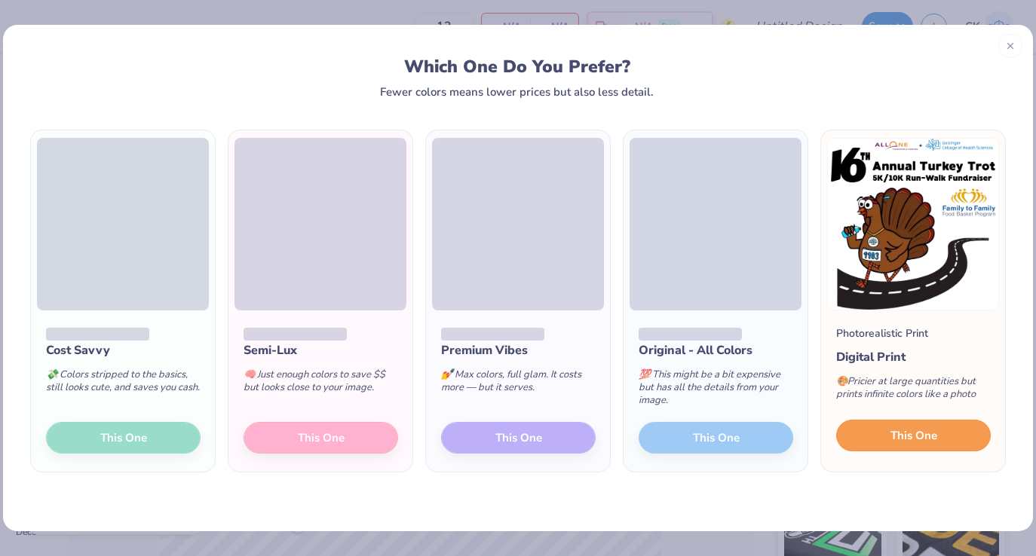
click at [926, 436] on span "This One" at bounding box center [913, 435] width 47 height 17
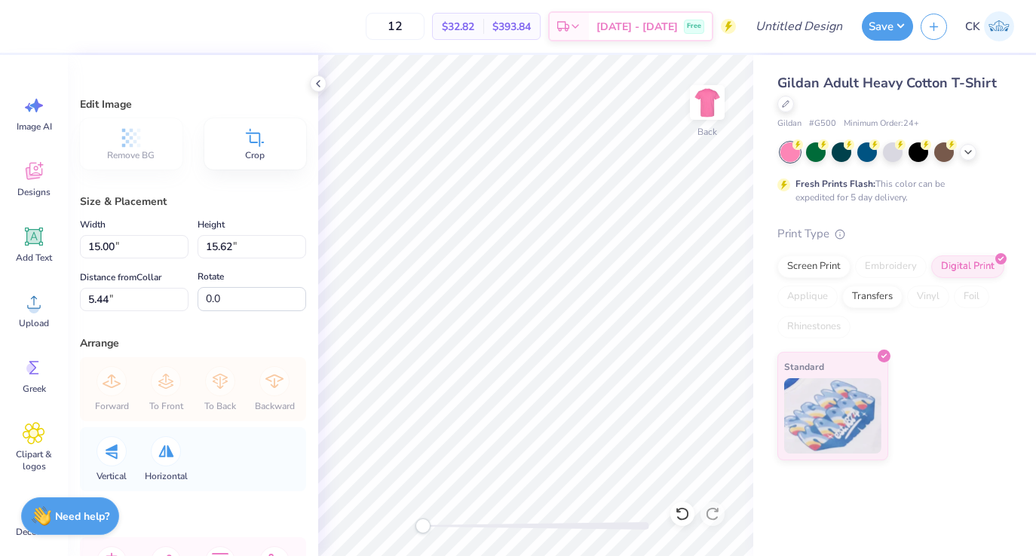
type input "13.96"
type input "14.53"
type input "6.52"
click at [323, 81] on icon at bounding box center [318, 84] width 12 height 12
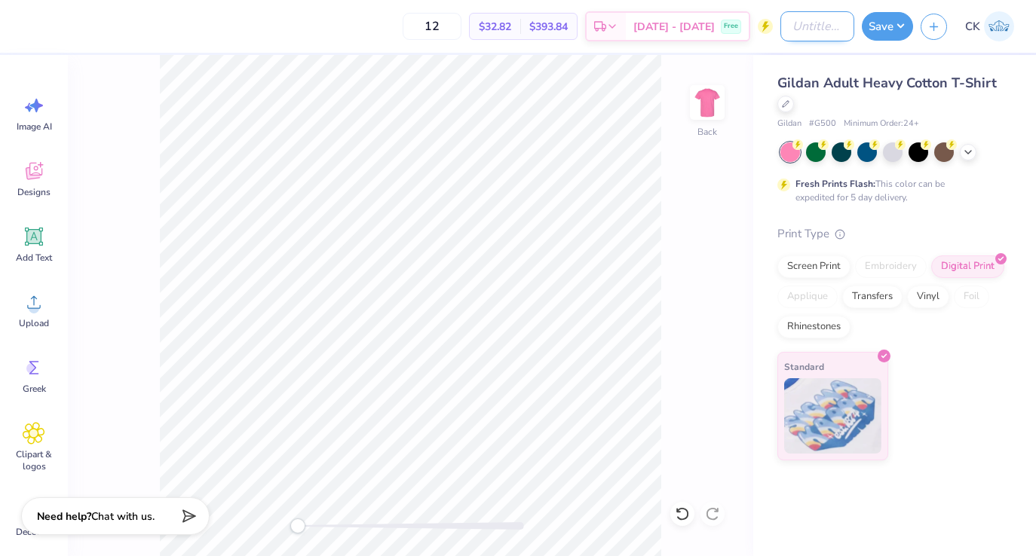
click at [780, 25] on input "Design Title" at bounding box center [817, 26] width 74 height 30
type input "GCSOM"
click at [461, 33] on input "12" at bounding box center [431, 26] width 59 height 27
type input "100"
click at [833, 31] on input "GCSOM" at bounding box center [817, 26] width 74 height 30
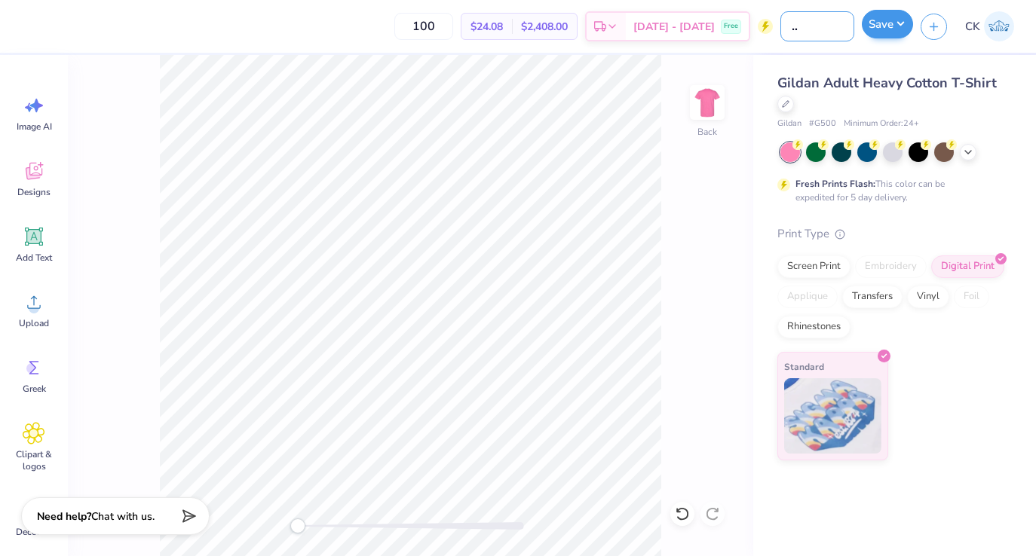
scroll to position [0, 45]
type input "GCSOM Tee Pink"
click at [905, 31] on button "Save" at bounding box center [886, 24] width 51 height 29
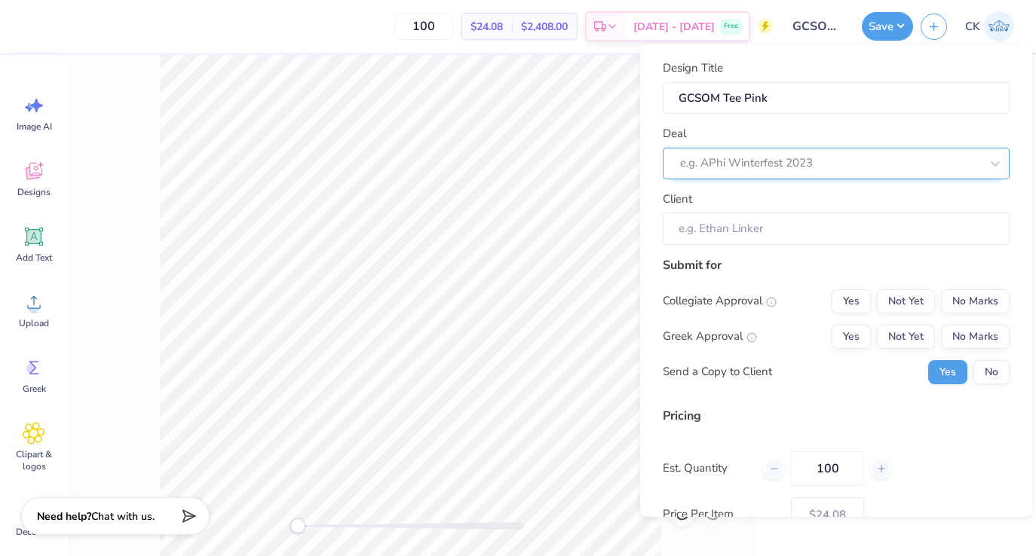
click at [843, 170] on div at bounding box center [830, 163] width 300 height 20
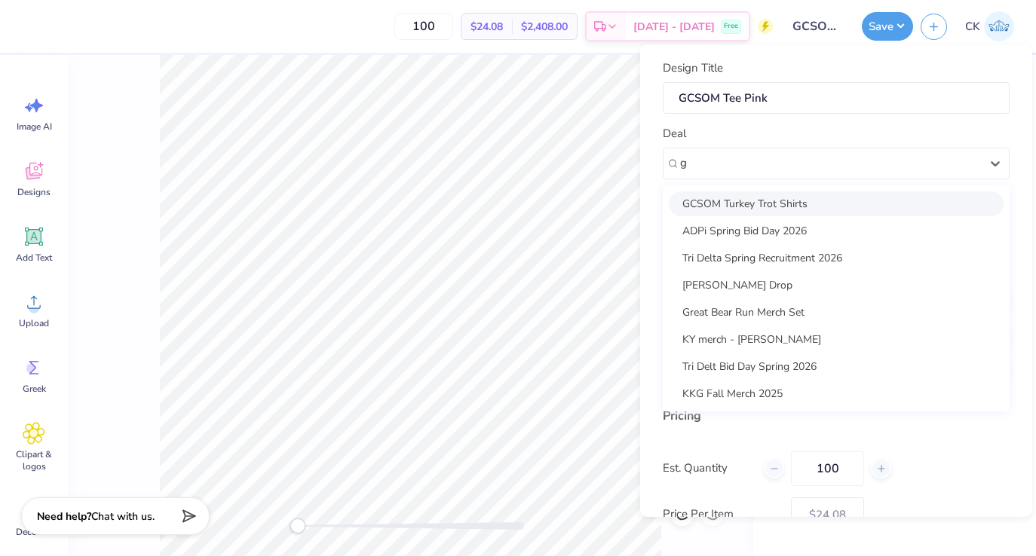
click at [824, 197] on div "GCSOM Turkey Trot Shirts" at bounding box center [836, 203] width 335 height 25
type input "g"
type input "[PERSON_NAME]"
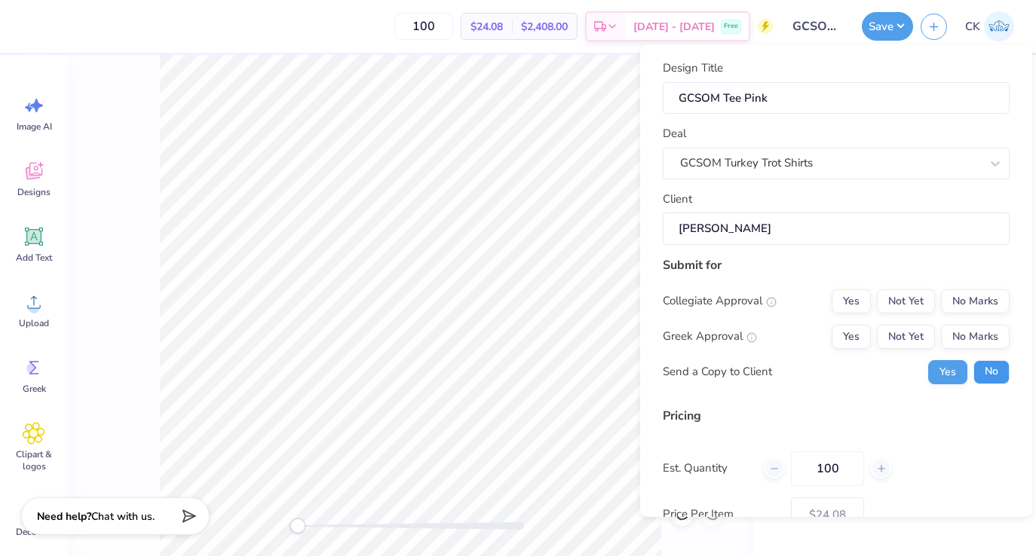
click at [977, 365] on button "No" at bounding box center [991, 372] width 36 height 24
click at [975, 335] on button "No Marks" at bounding box center [975, 337] width 69 height 24
click at [975, 295] on button "No Marks" at bounding box center [975, 301] width 69 height 24
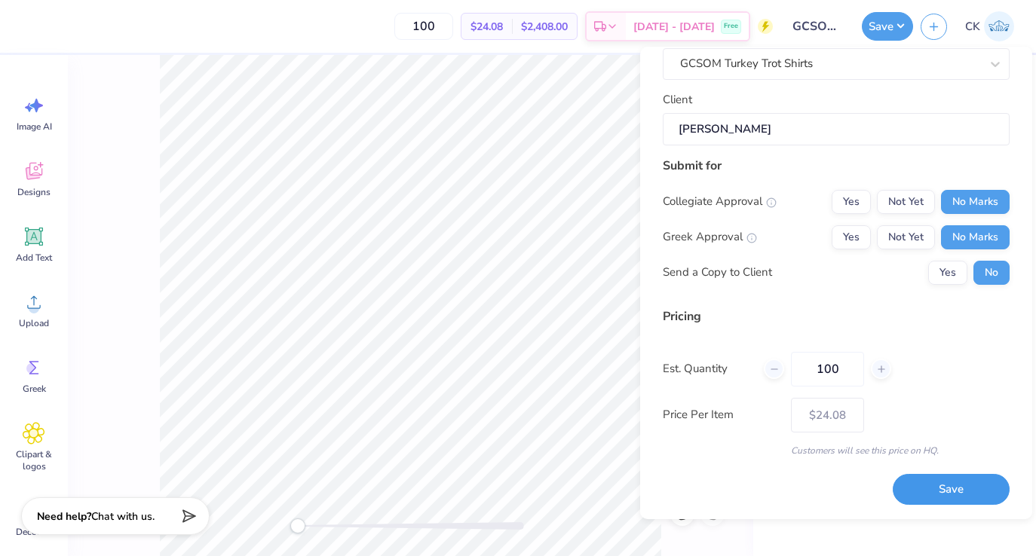
click at [956, 494] on button "Save" at bounding box center [950, 489] width 117 height 31
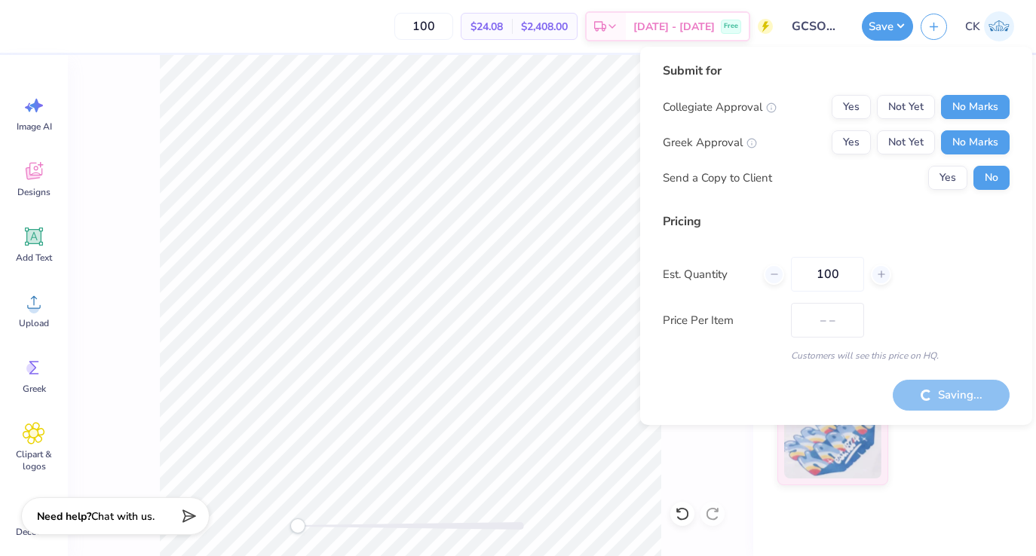
type input "$24.08"
